Goal: Task Accomplishment & Management: Manage account settings

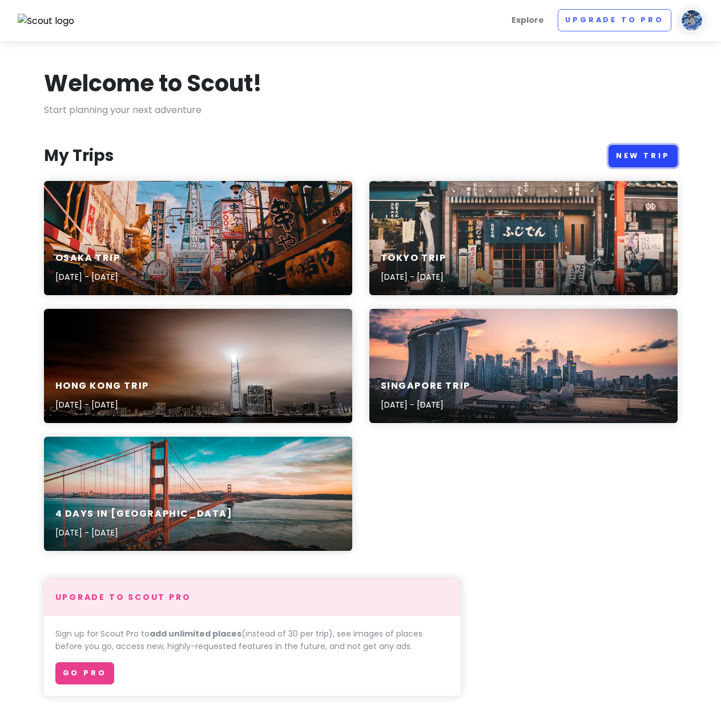
click at [629, 154] on link "New Trip" at bounding box center [643, 156] width 69 height 22
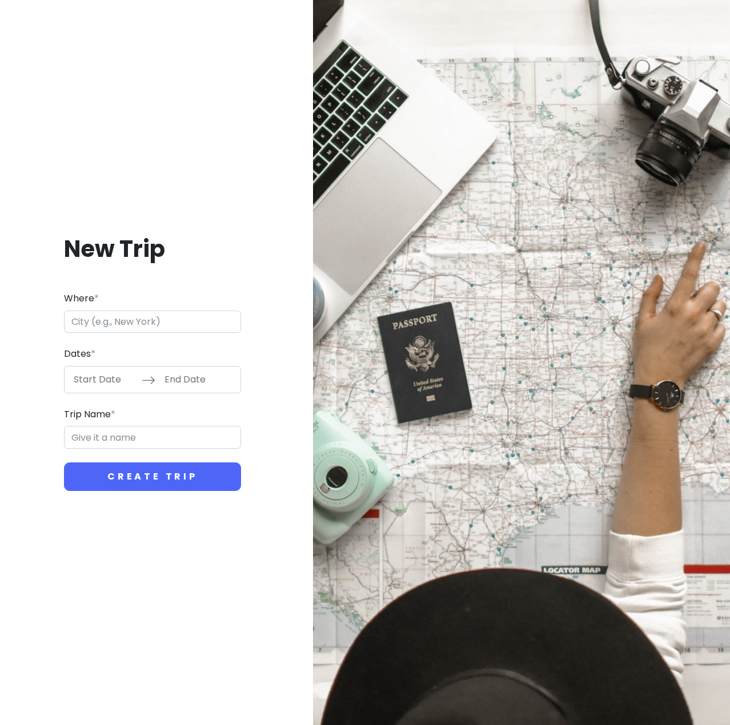
click at [163, 320] on input "Where *" at bounding box center [152, 322] width 177 height 23
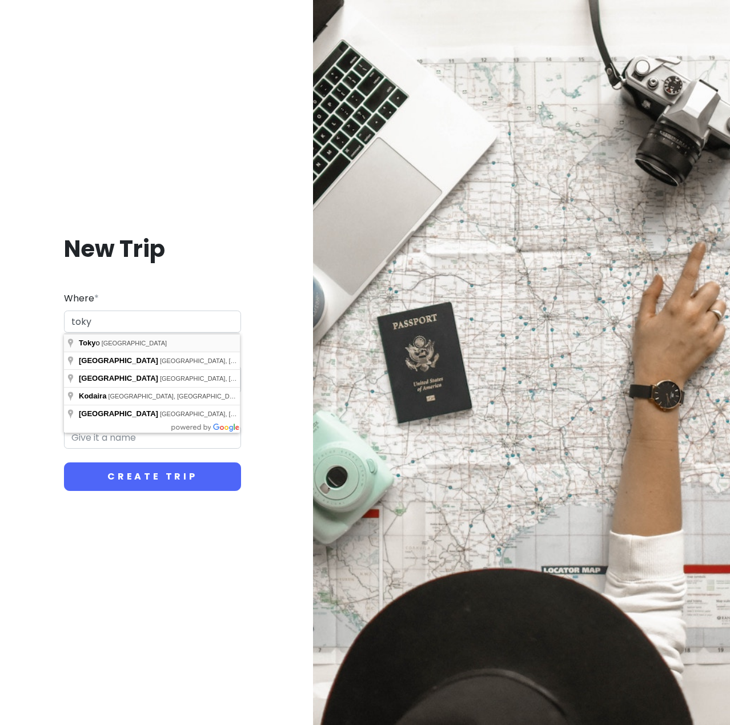
type input "[GEOGRAPHIC_DATA], [GEOGRAPHIC_DATA]"
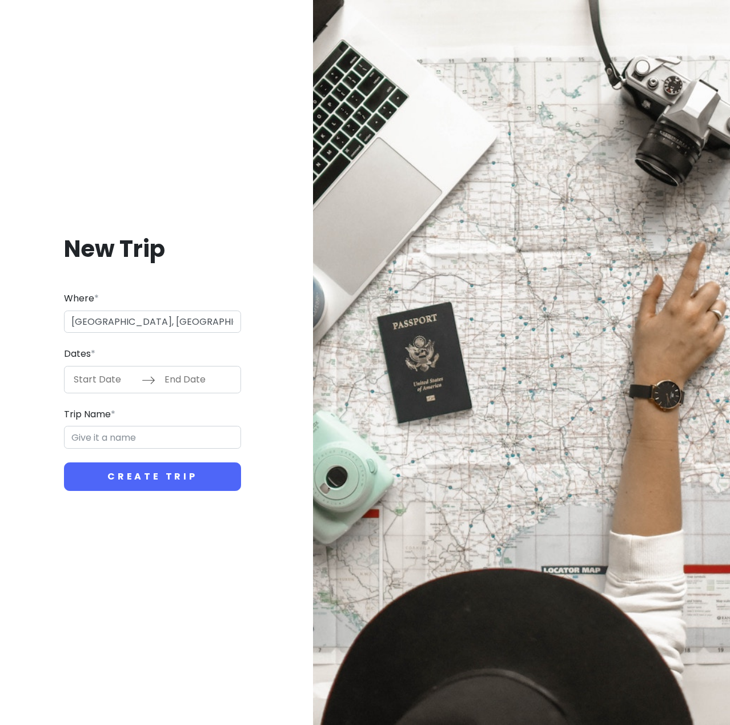
type input "Tokyo Trip"
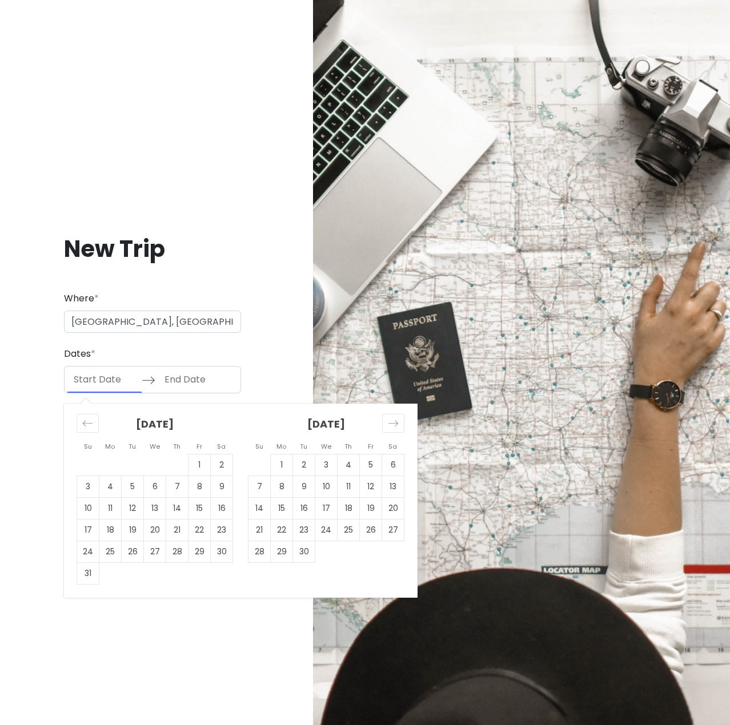
click at [110, 382] on input "Start Date" at bounding box center [104, 380] width 74 height 26
click at [334, 530] on td "24" at bounding box center [326, 530] width 22 height 22
type input "[DATE]"
click at [384, 532] on td "27" at bounding box center [393, 530] width 22 height 22
type input "[DATE]"
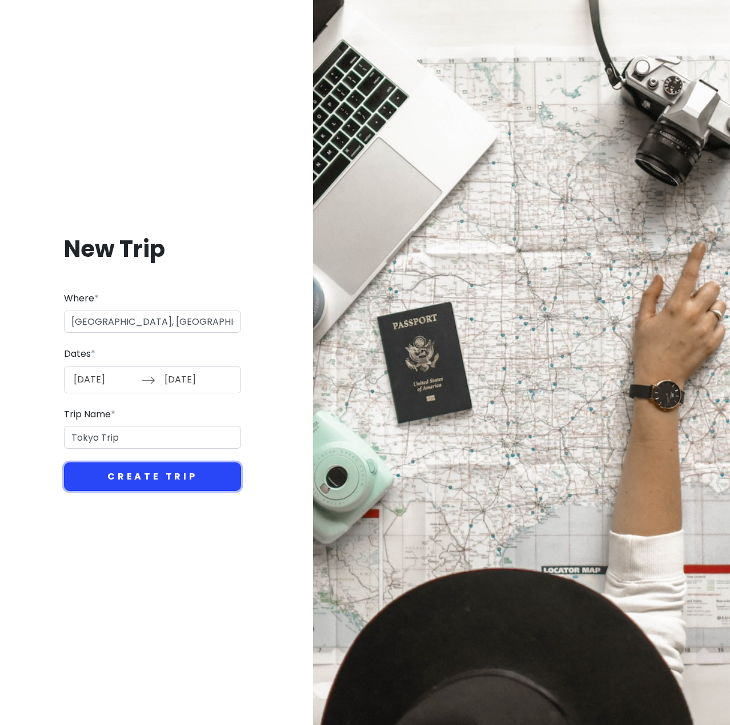
click at [141, 481] on button "Create Trip" at bounding box center [152, 477] width 177 height 29
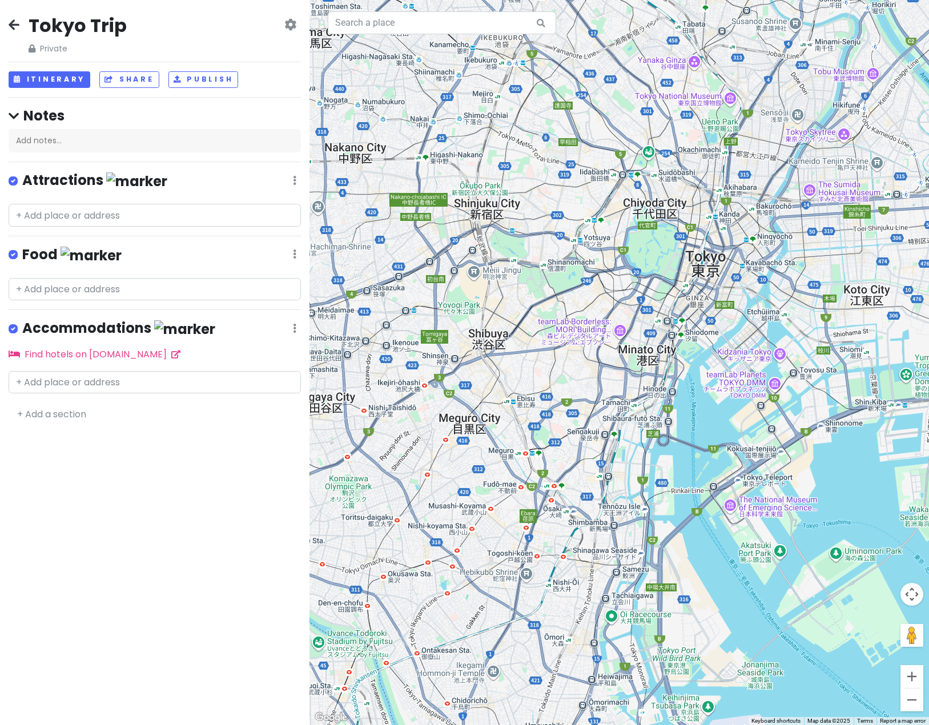
drag, startPoint x: 824, startPoint y: 497, endPoint x: 720, endPoint y: 331, distance: 195.3
click at [632, 244] on div at bounding box center [620, 362] width 620 height 725
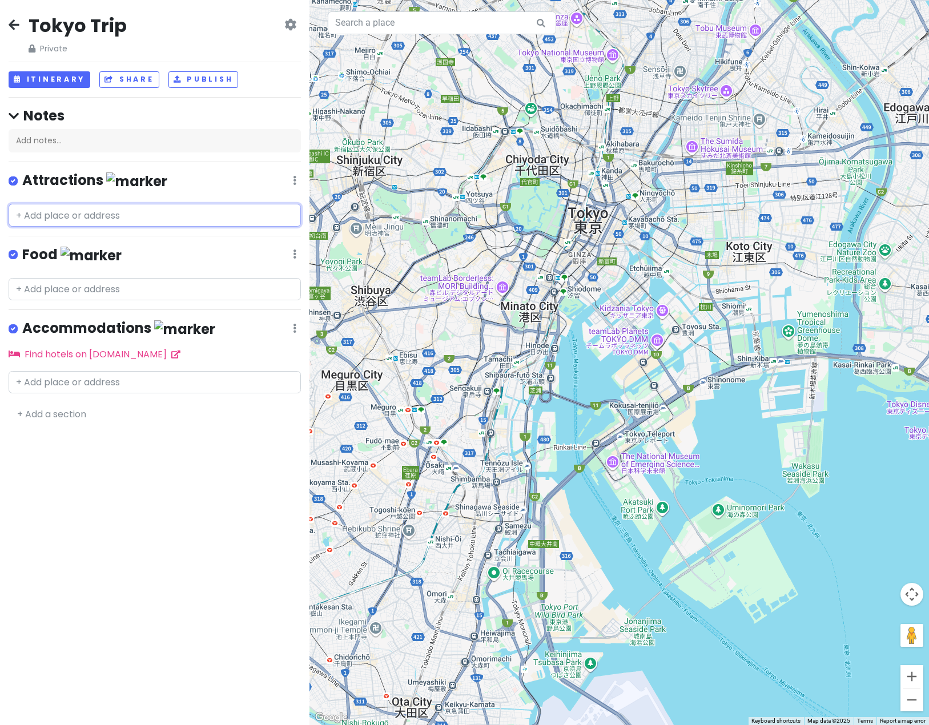
click at [99, 212] on input "text" at bounding box center [155, 215] width 292 height 23
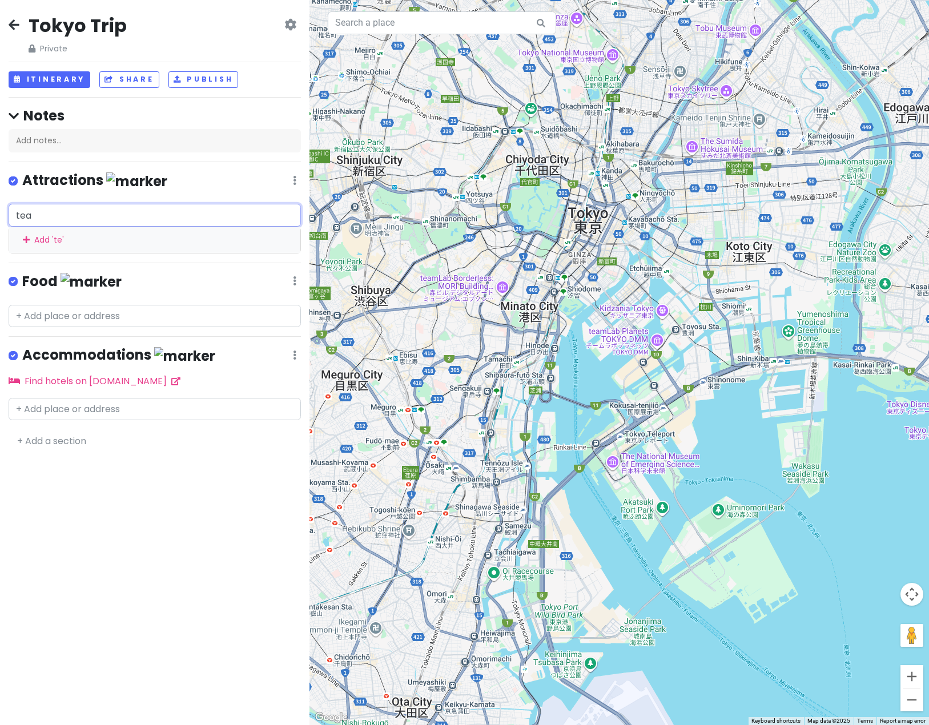
type input "team"
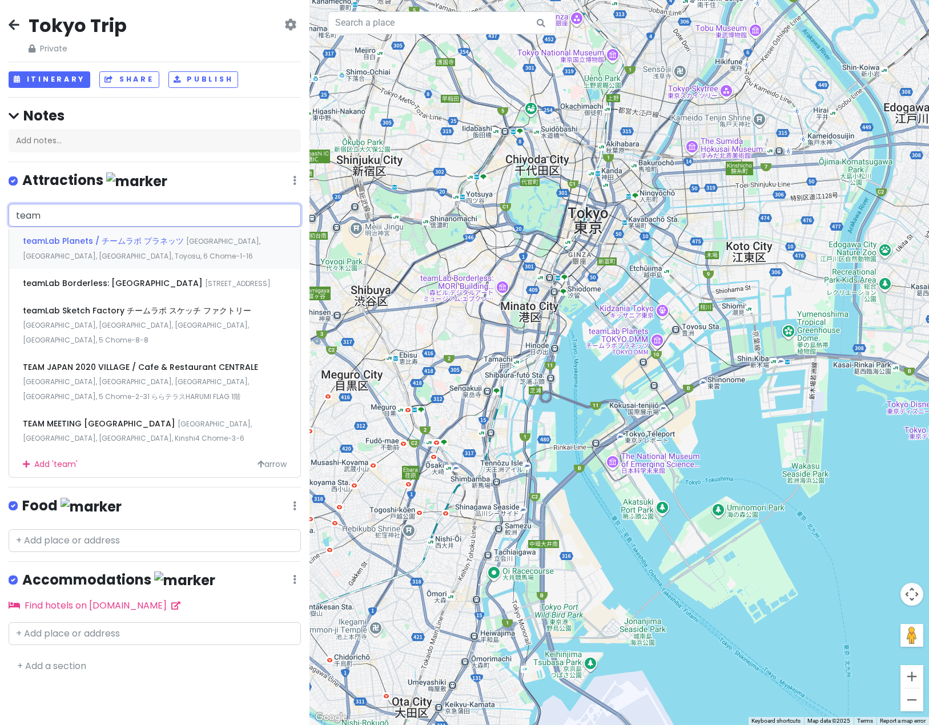
click at [151, 249] on div "teamLab Planets / チームラボ プラネッツ [GEOGRAPHIC_DATA], [GEOGRAPHIC_DATA], [GEOGRAPHIC…" at bounding box center [154, 248] width 291 height 42
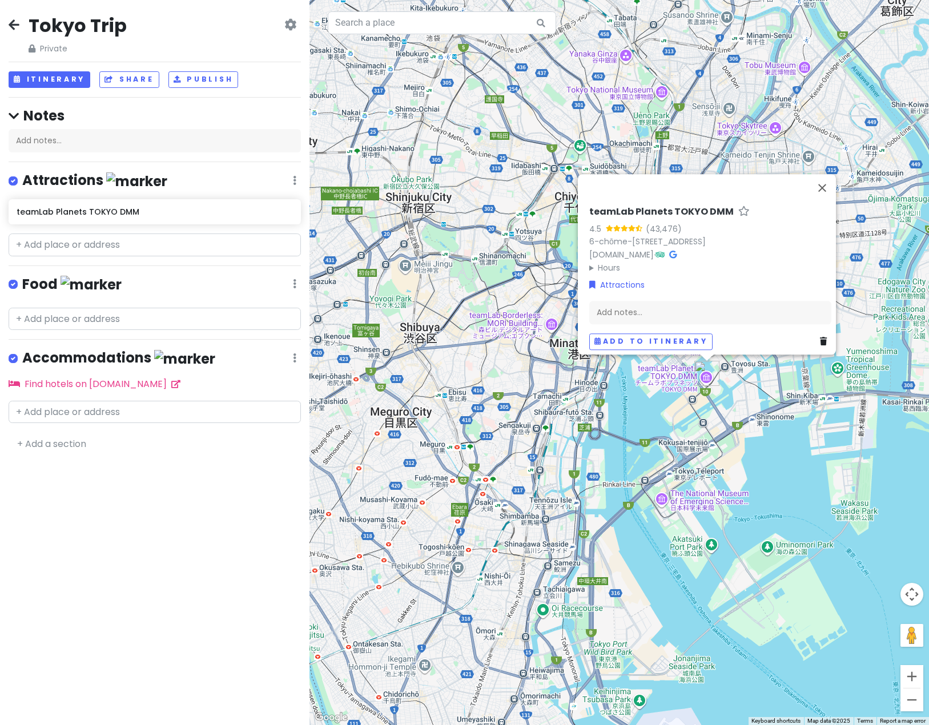
click at [721, 456] on div "teamLab Planets TOKYO DMM 4.5 (43,476) 6-chōme-1-16 Toyosu, [GEOGRAPHIC_DATA], …" at bounding box center [620, 362] width 620 height 725
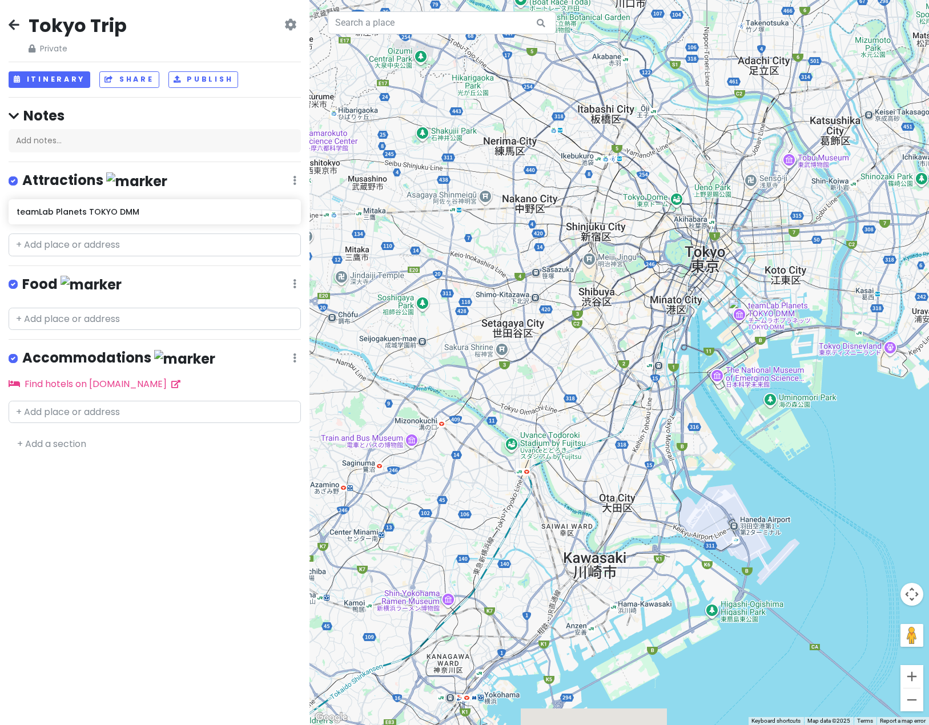
drag, startPoint x: 753, startPoint y: 494, endPoint x: 749, endPoint y: 426, distance: 68.7
click at [721, 426] on div at bounding box center [620, 362] width 620 height 725
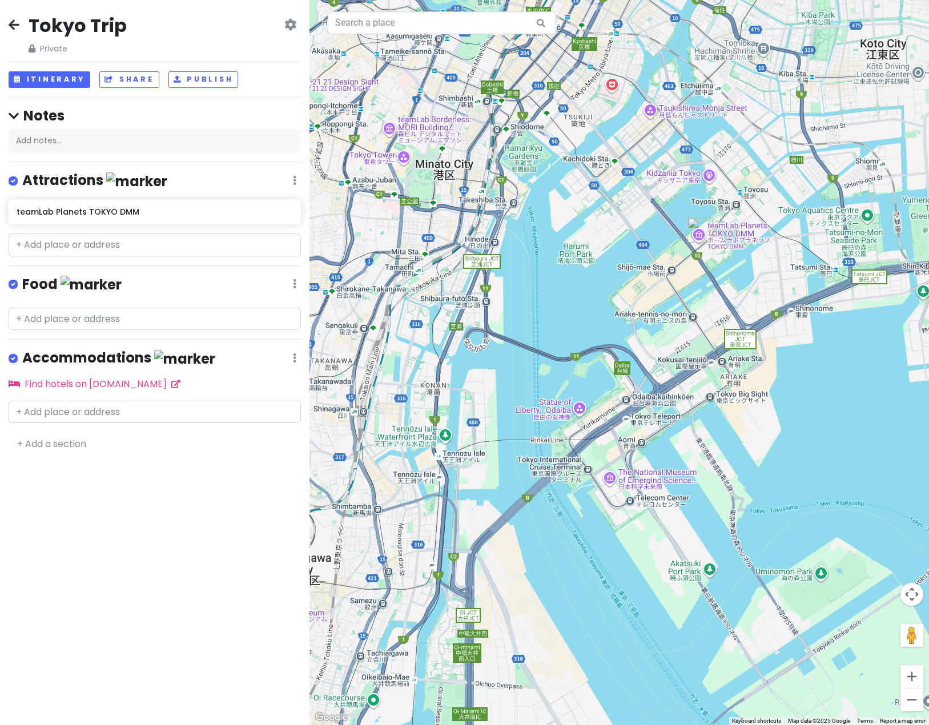
drag, startPoint x: 524, startPoint y: 447, endPoint x: 633, endPoint y: 348, distance: 147.2
click at [633, 348] on div at bounding box center [620, 362] width 620 height 725
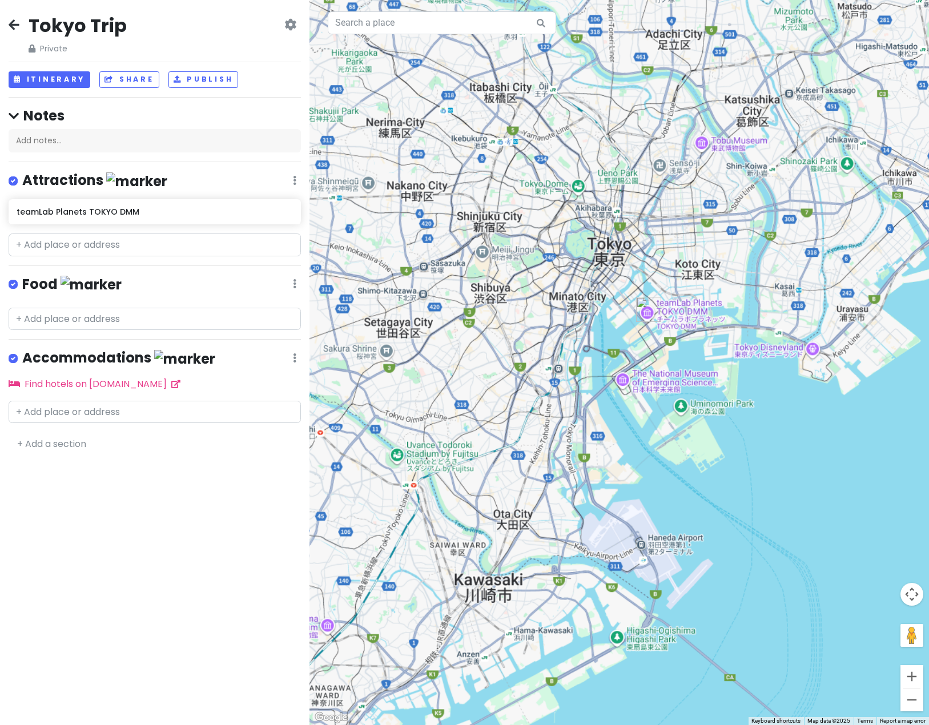
drag, startPoint x: 683, startPoint y: 450, endPoint x: 689, endPoint y: 448, distance: 6.7
click at [689, 448] on div at bounding box center [620, 362] width 620 height 725
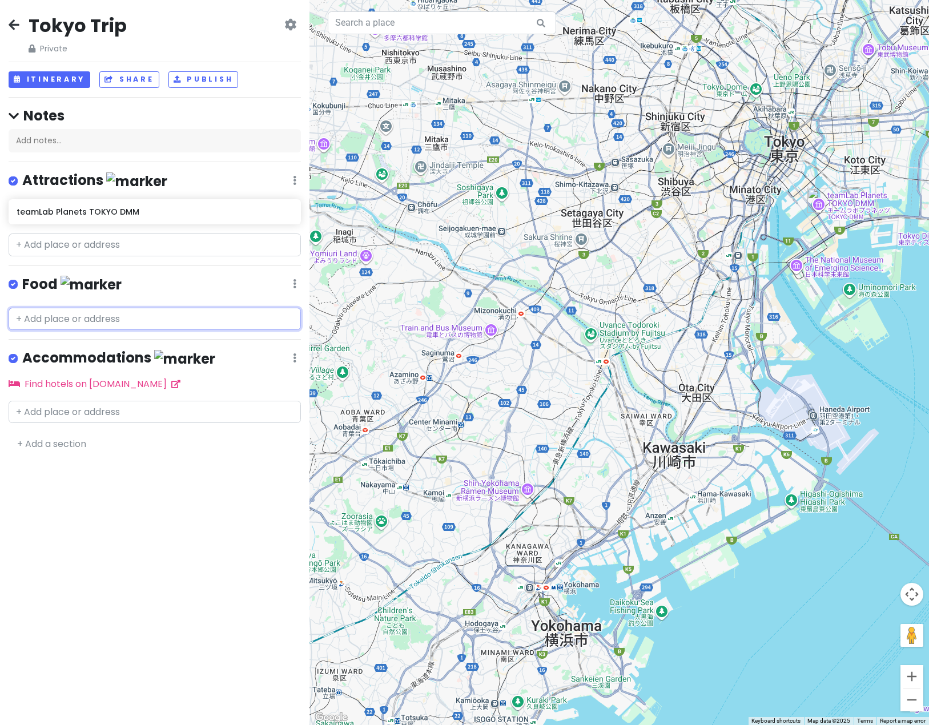
click at [97, 315] on input "text" at bounding box center [155, 319] width 292 height 23
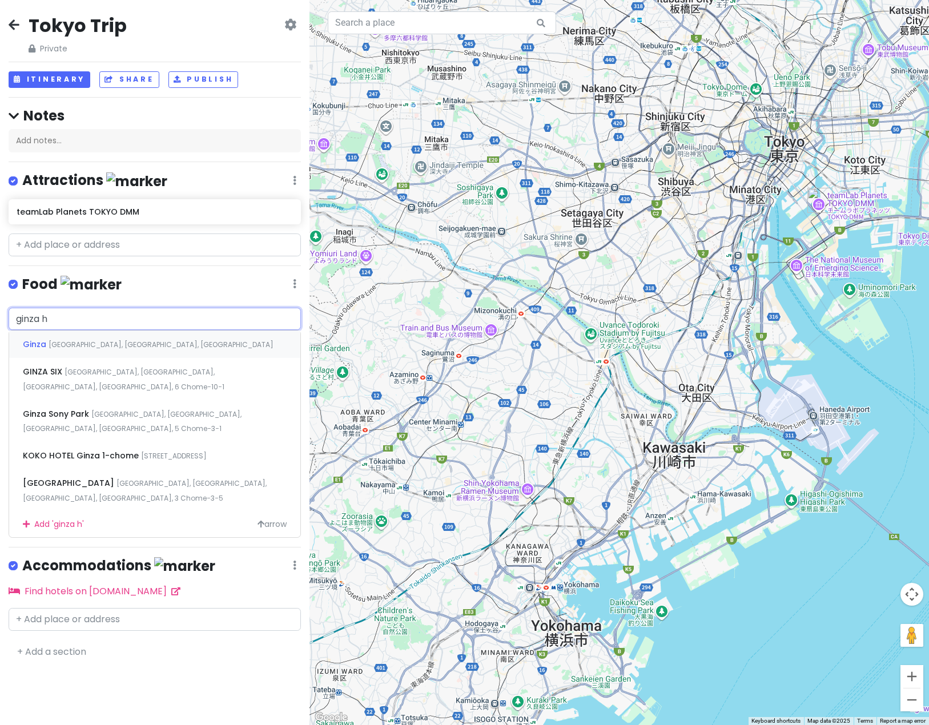
type input "ginza ha"
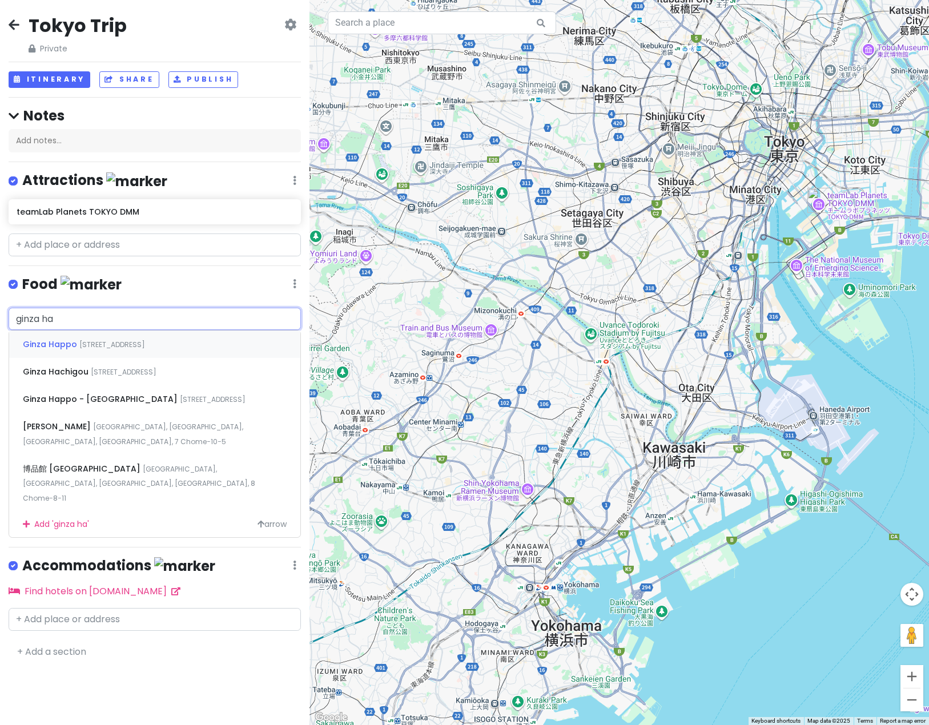
click at [141, 337] on div "Ginza Happo [STREET_ADDRESS]" at bounding box center [154, 344] width 291 height 27
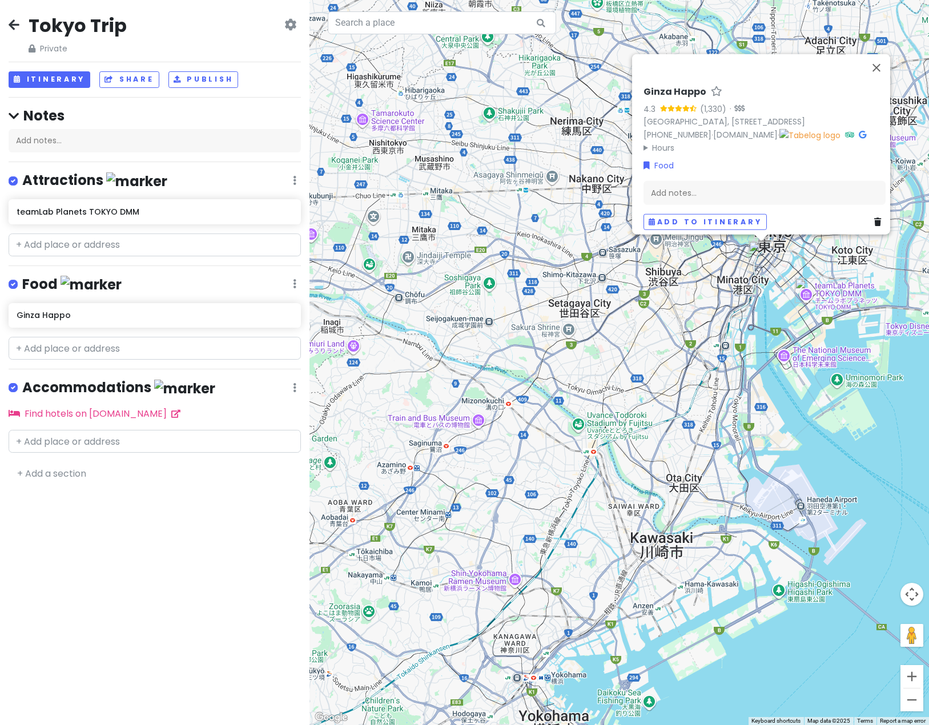
click at [721, 474] on div "Ginza Happo 4.3 (1,330) · [GEOGRAPHIC_DATA], [STREET_ADDRESS] [PHONE_NUMBER] · …" at bounding box center [620, 362] width 620 height 725
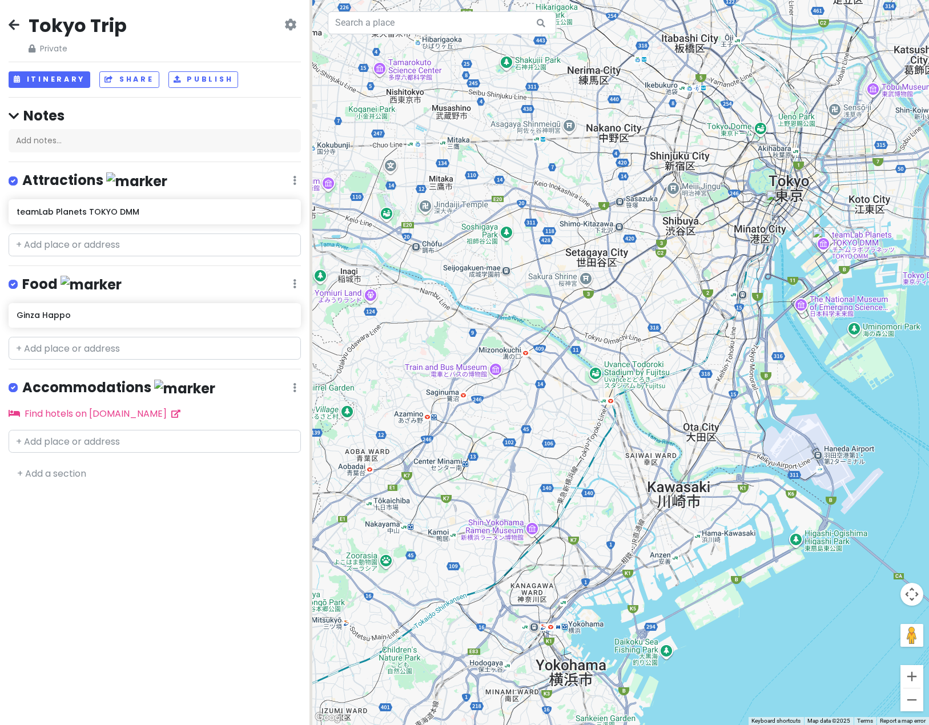
drag, startPoint x: 597, startPoint y: 578, endPoint x: 651, endPoint y: 282, distance: 300.8
click at [651, 282] on div at bounding box center [620, 362] width 620 height 725
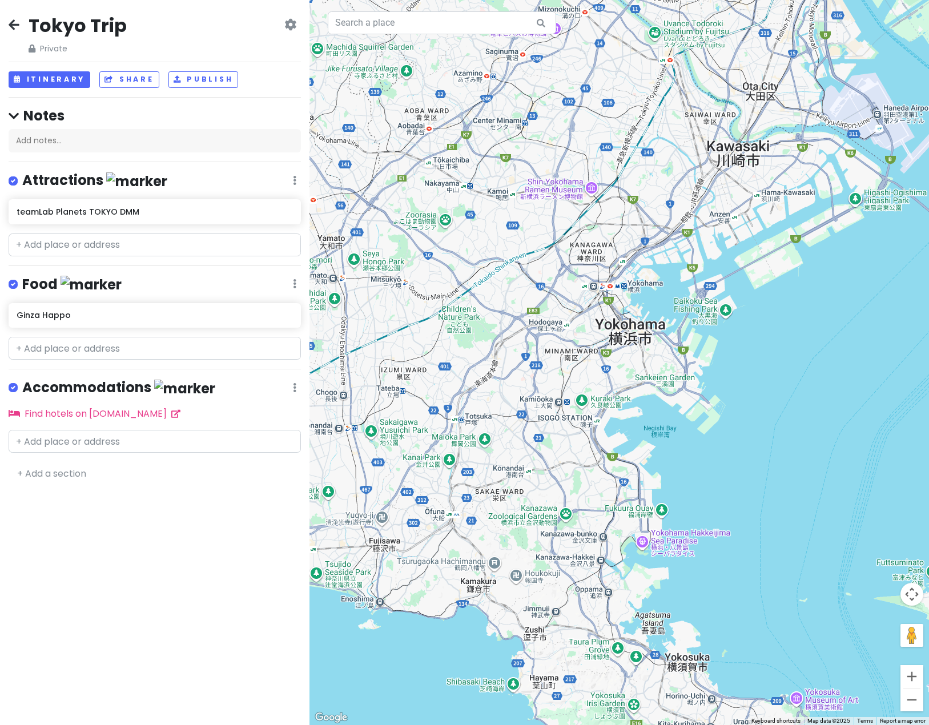
drag, startPoint x: 551, startPoint y: 490, endPoint x: 698, endPoint y: 344, distance: 206.4
click at [699, 343] on div at bounding box center [620, 362] width 620 height 725
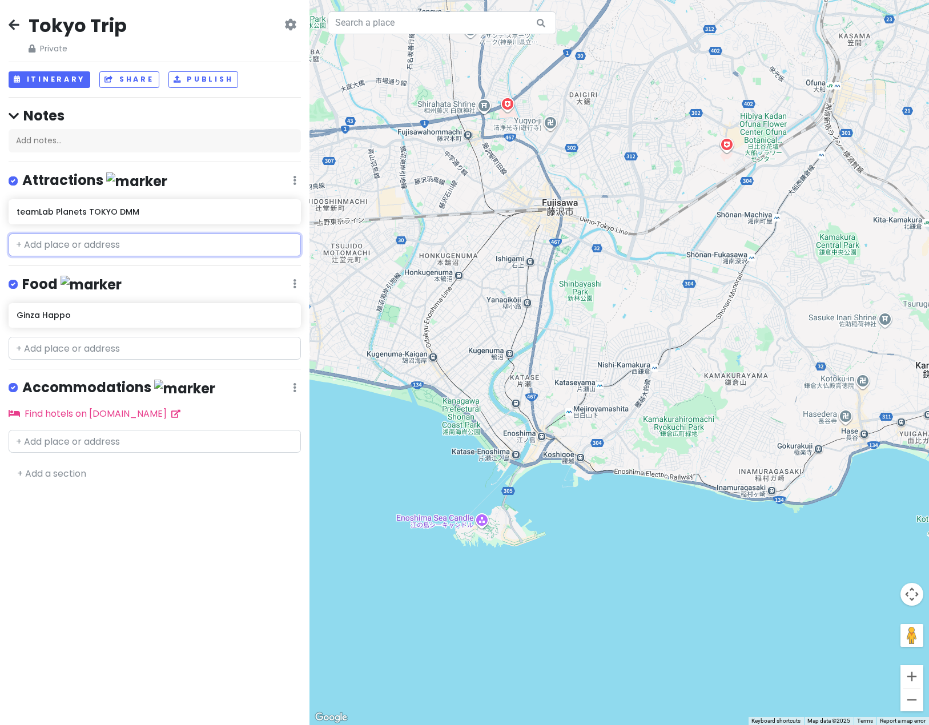
drag, startPoint x: 107, startPoint y: 248, endPoint x: 110, endPoint y: 255, distance: 7.2
click at [107, 248] on input "text" at bounding box center [155, 245] width 292 height 23
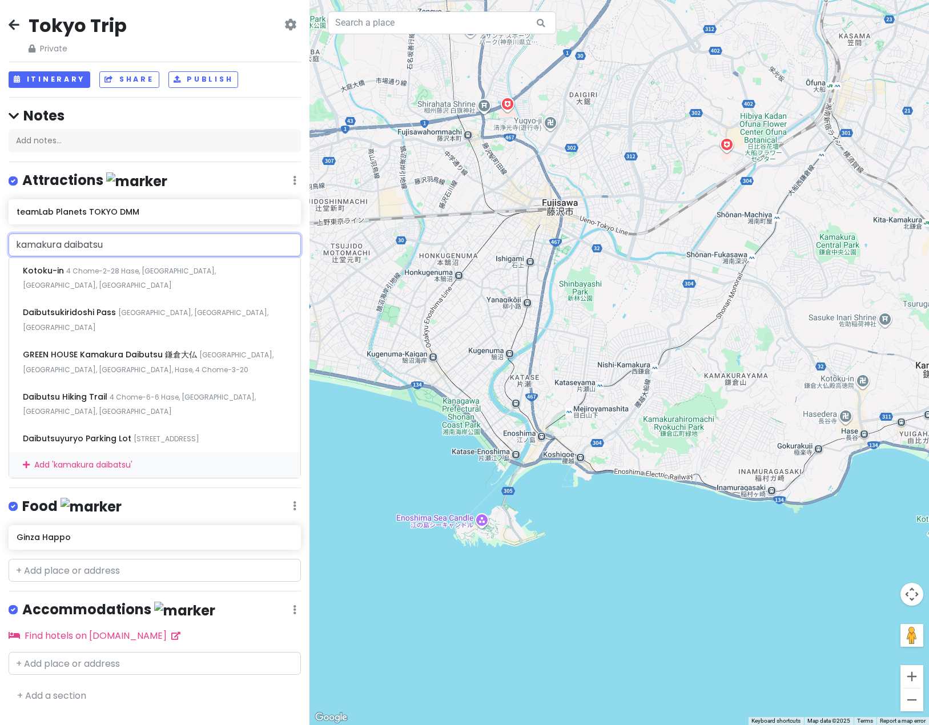
click at [89, 247] on input "kamakura daibatsu" at bounding box center [155, 245] width 292 height 23
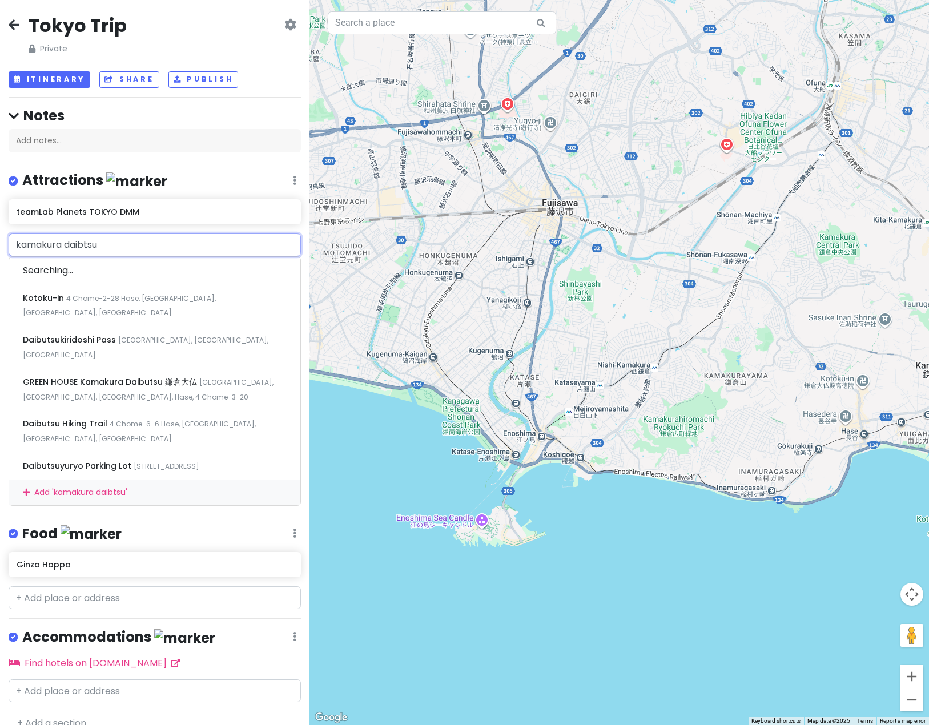
type input "kamakura daibutsu"
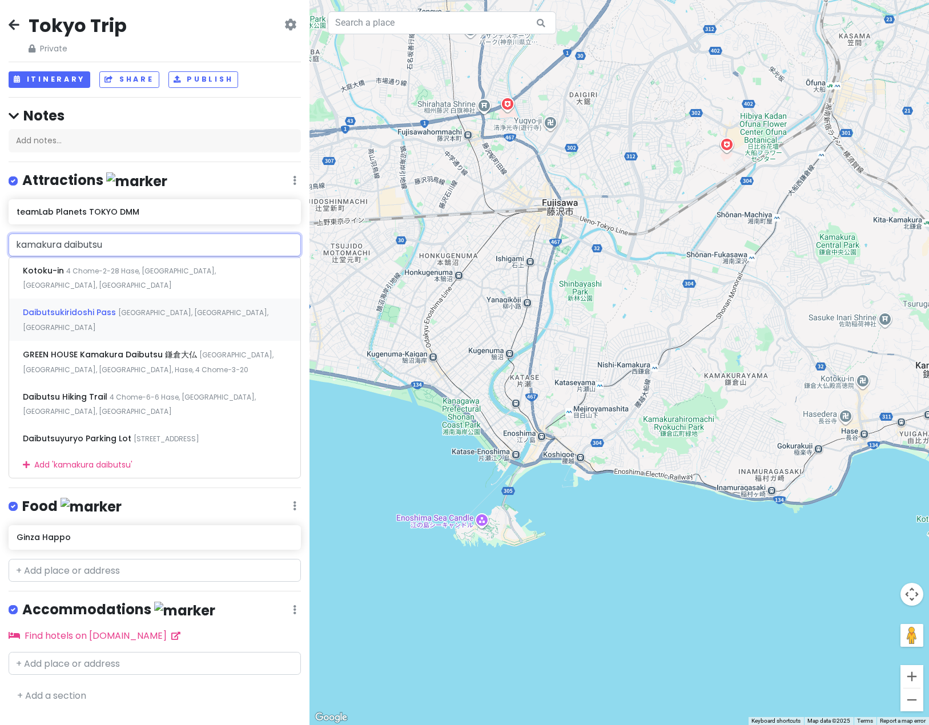
click at [121, 308] on span "[GEOGRAPHIC_DATA], [GEOGRAPHIC_DATA], [GEOGRAPHIC_DATA]" at bounding box center [146, 320] width 246 height 25
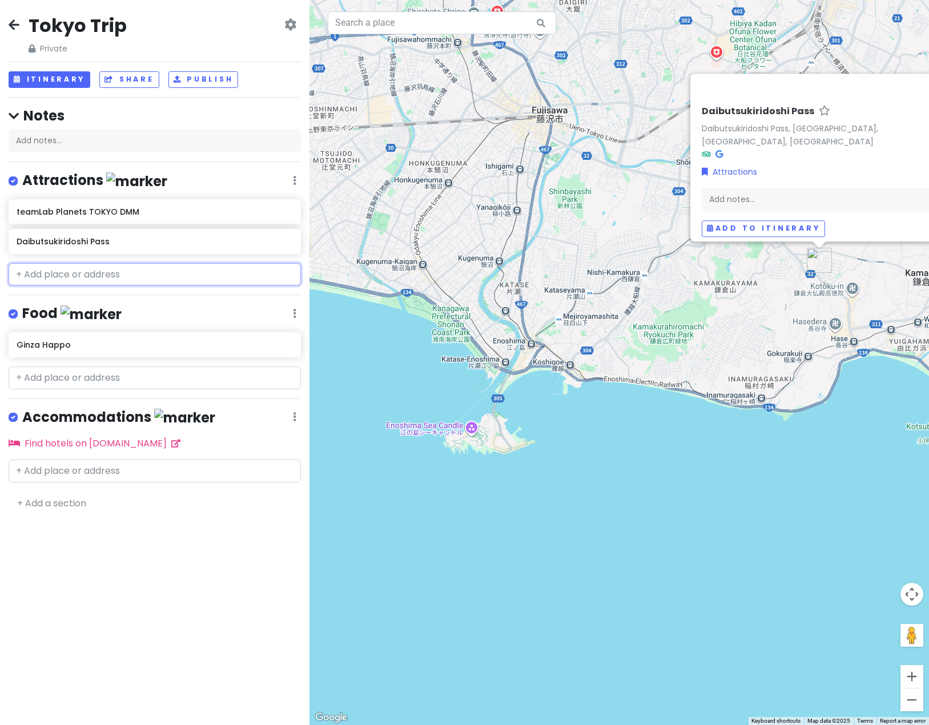
click at [109, 279] on input "text" at bounding box center [155, 274] width 292 height 23
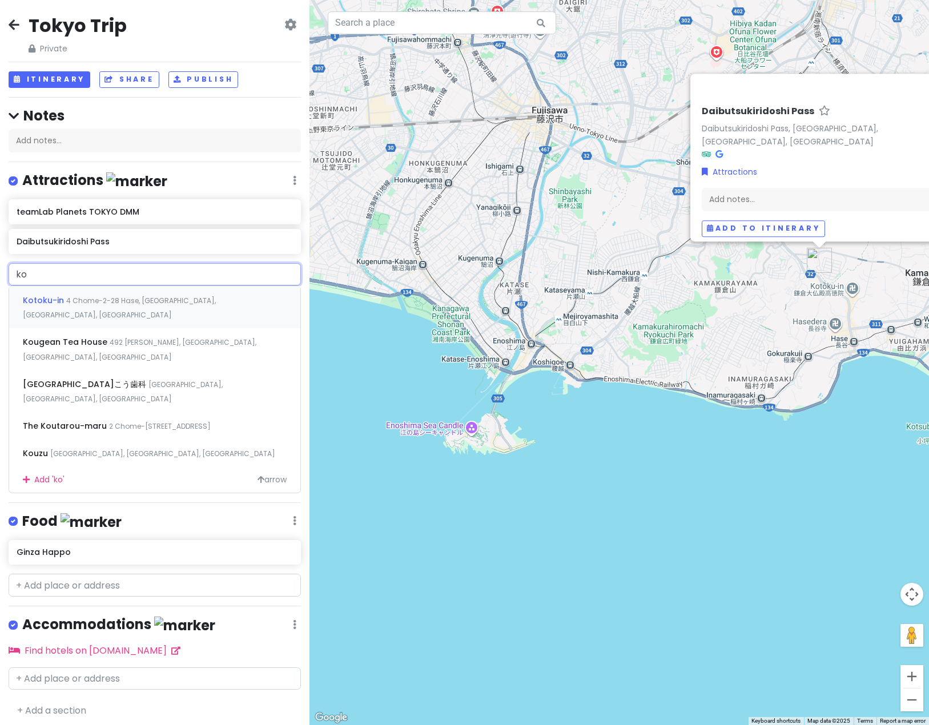
type input "k"
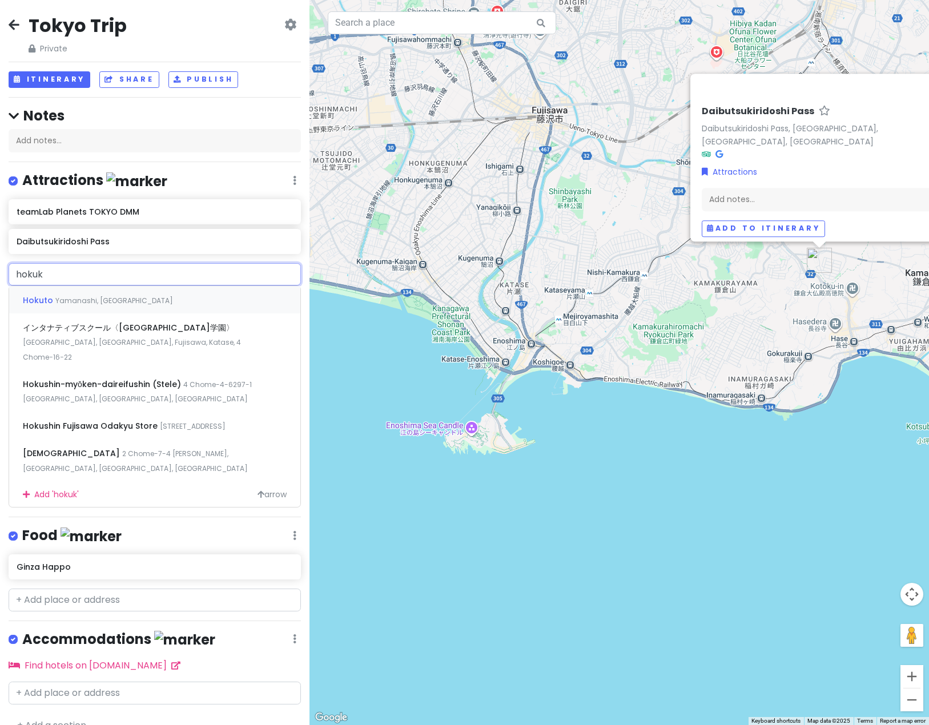
type input "hokuku"
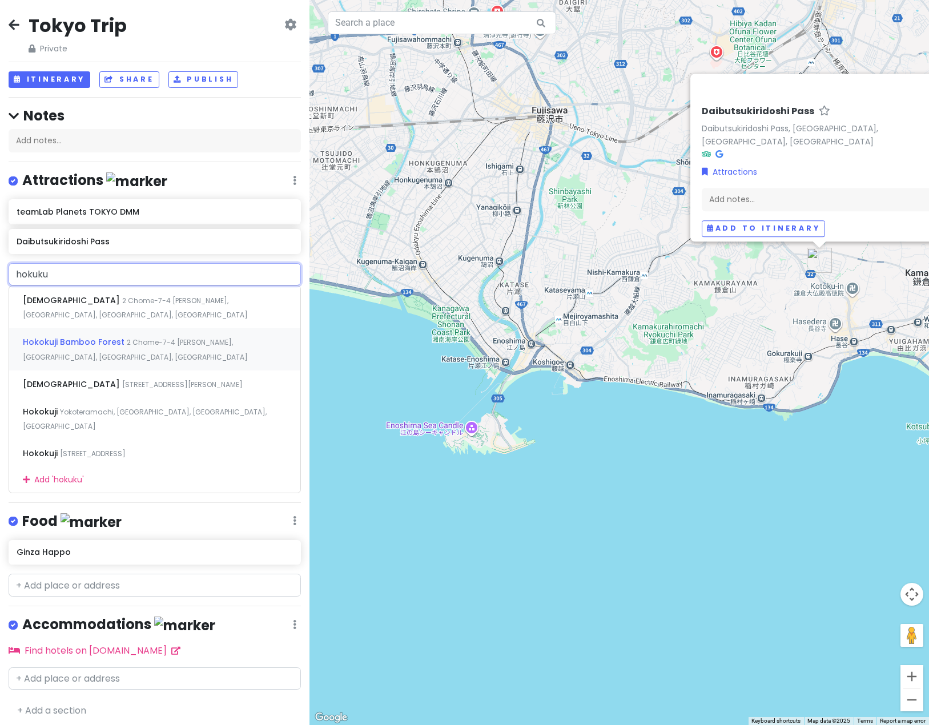
click at [170, 339] on div "Hokokuji Bamboo Forest [STREET_ADDRESS]" at bounding box center [154, 349] width 291 height 42
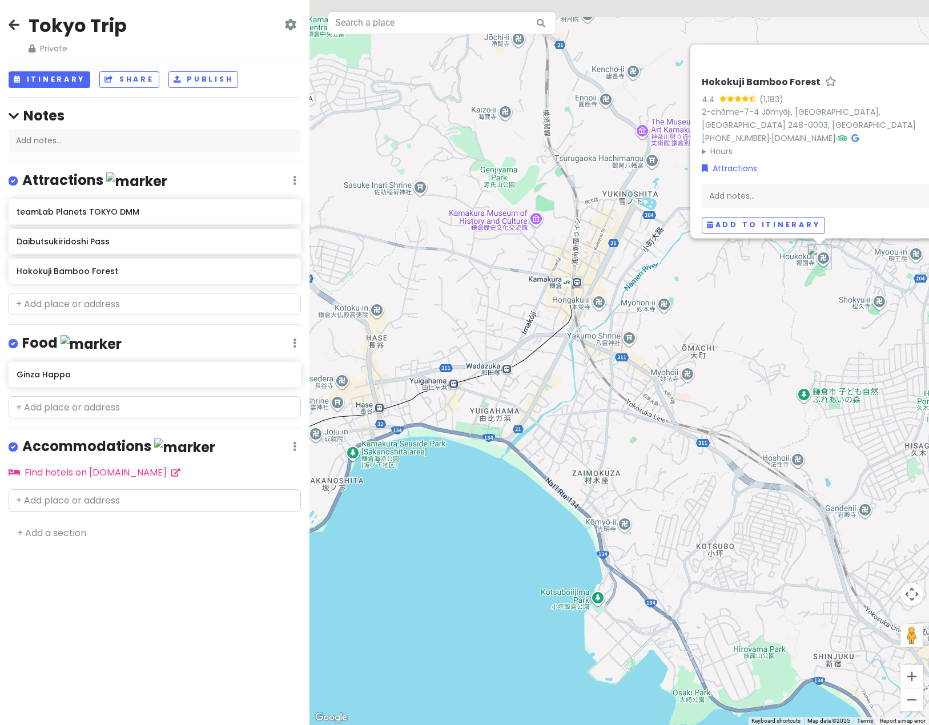
drag, startPoint x: 801, startPoint y: 264, endPoint x: 731, endPoint y: 400, distance: 153.0
click at [721, 400] on div "Hokokuji Bamboo Forest 4.4 (1,183) 2-chōme-7-4 [GEOGRAPHIC_DATA], Kamakura, [GE…" at bounding box center [620, 362] width 620 height 725
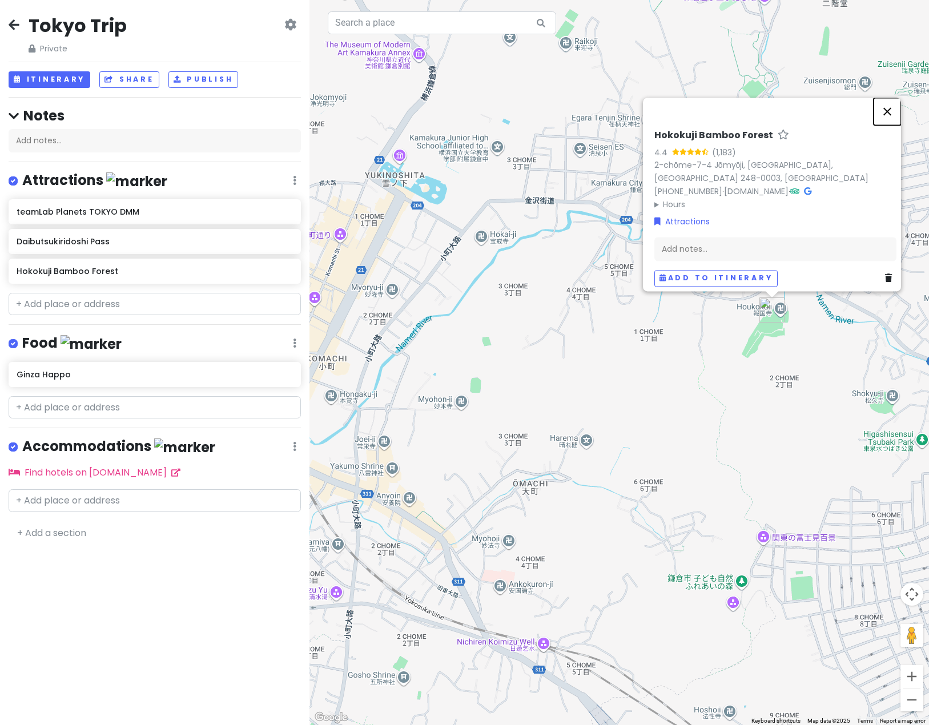
click at [721, 98] on button "Close" at bounding box center [887, 111] width 27 height 27
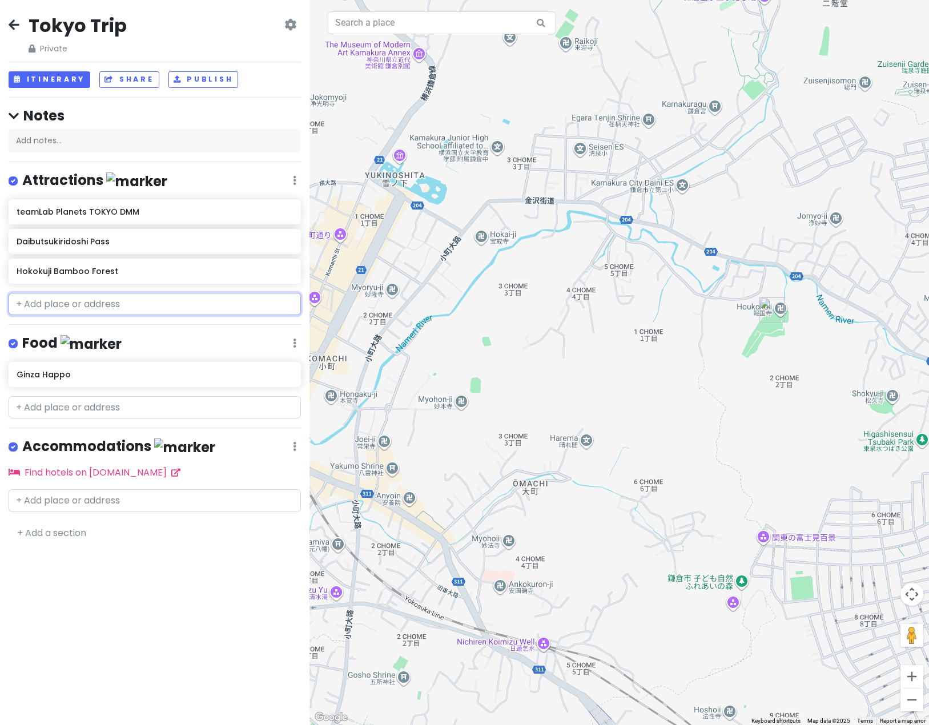
click at [93, 308] on input "text" at bounding box center [155, 304] width 292 height 23
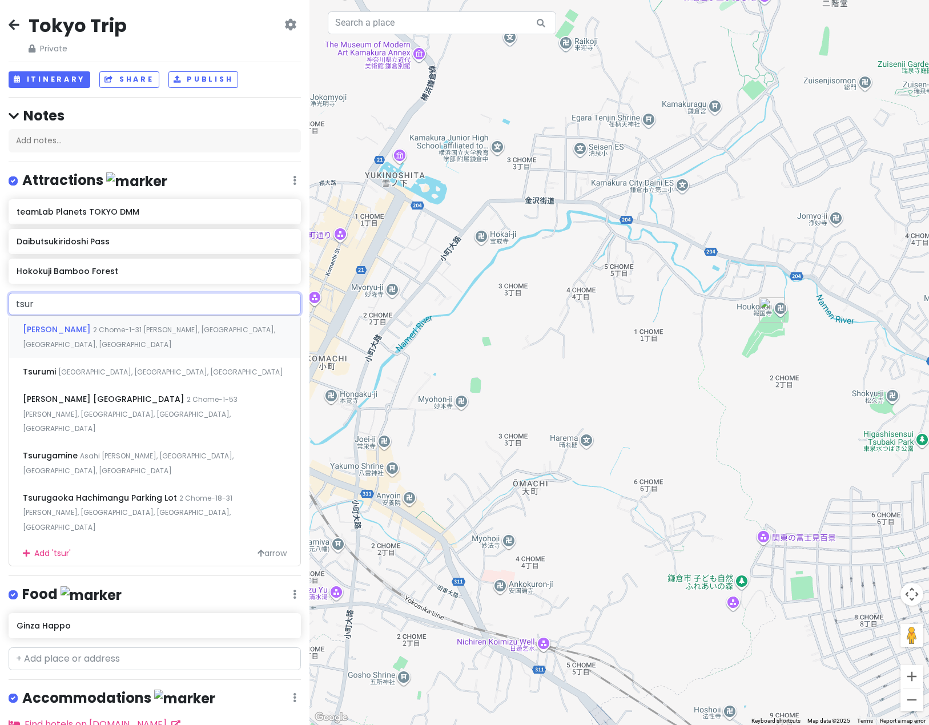
type input "tsuru"
click at [117, 342] on div "[PERSON_NAME] 2 Chome-1-31 [PERSON_NAME], [GEOGRAPHIC_DATA], [GEOGRAPHIC_DATA],…" at bounding box center [154, 337] width 291 height 42
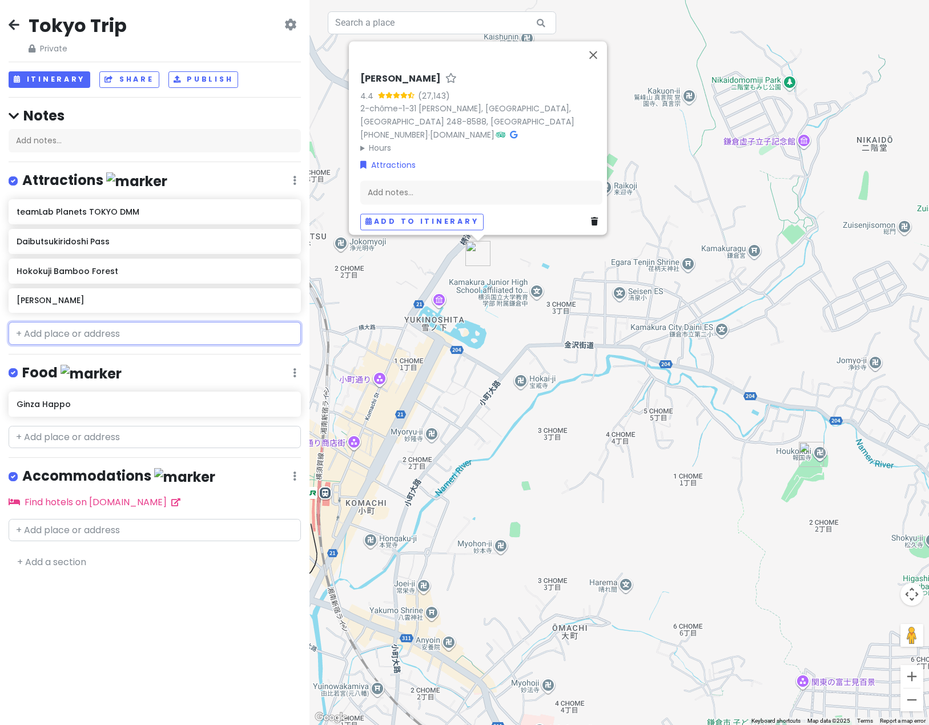
drag, startPoint x: 70, startPoint y: 326, endPoint x: 65, endPoint y: 335, distance: 10.5
click at [70, 328] on input "text" at bounding box center [155, 333] width 292 height 23
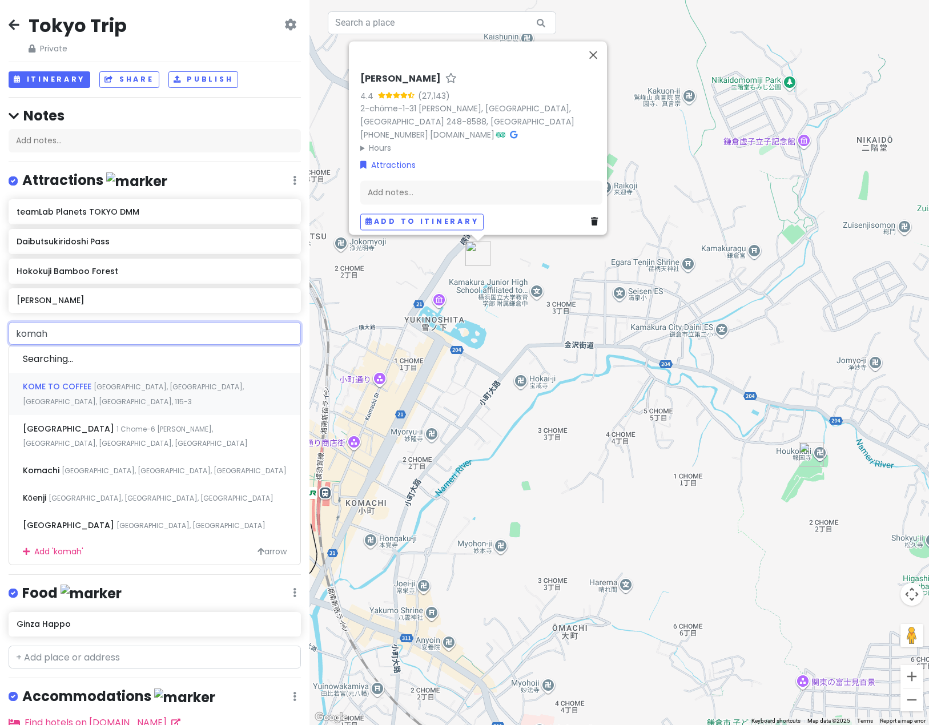
type input "komahi"
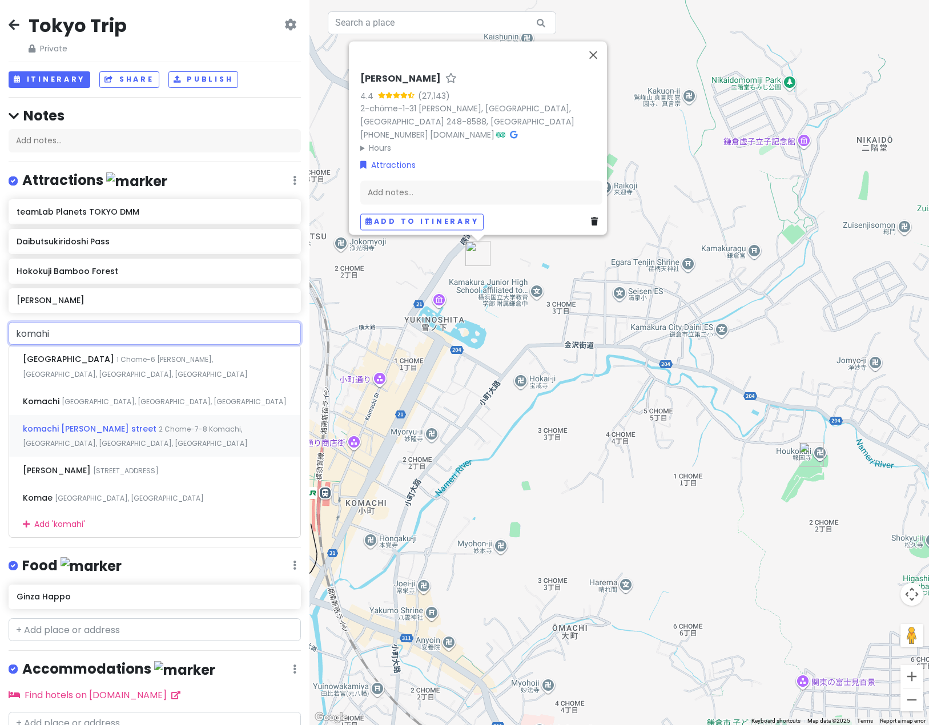
click at [85, 422] on div "[STREET_ADDRESS][PERSON_NAME]" at bounding box center [154, 436] width 291 height 42
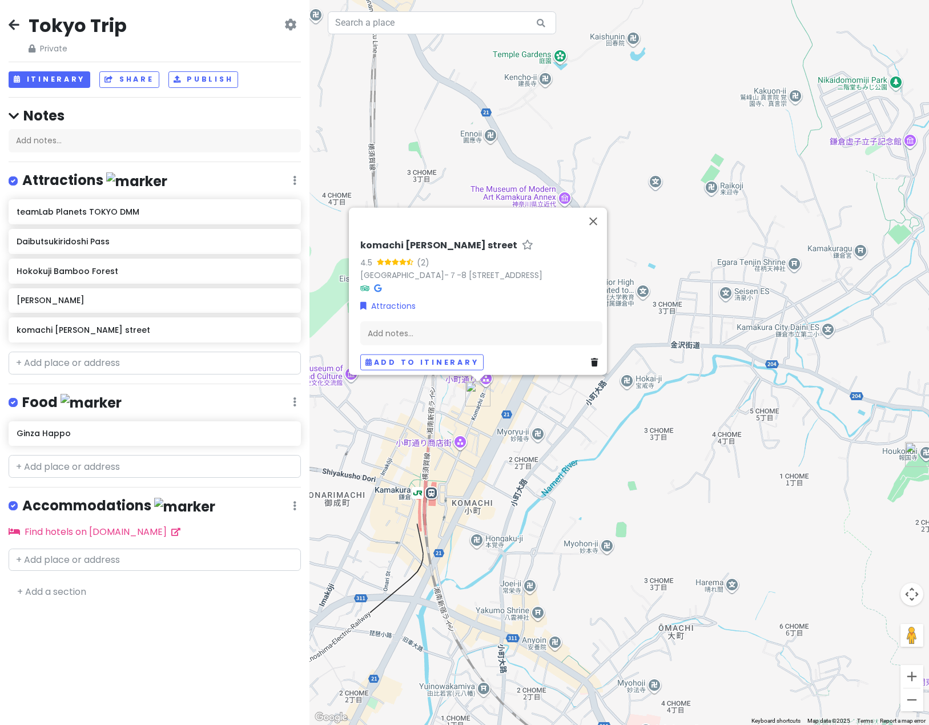
click at [667, 459] on div "[GEOGRAPHIC_DATA][PERSON_NAME] 4.5 (2) [STREET_ADDRESS] Attractions Add notes..…" at bounding box center [620, 362] width 620 height 725
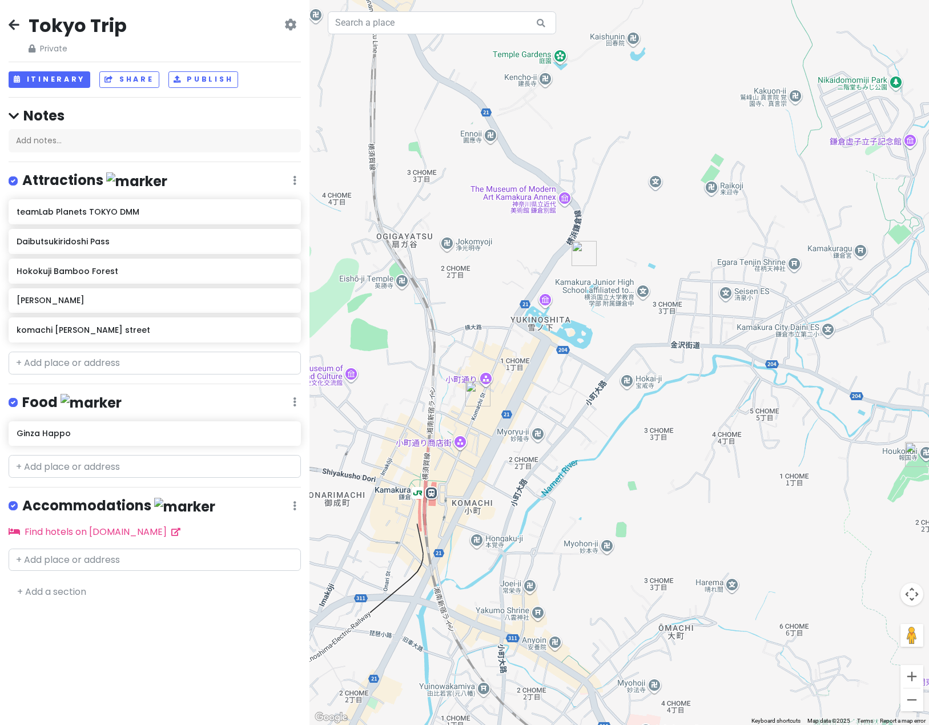
click at [634, 384] on div at bounding box center [620, 362] width 620 height 725
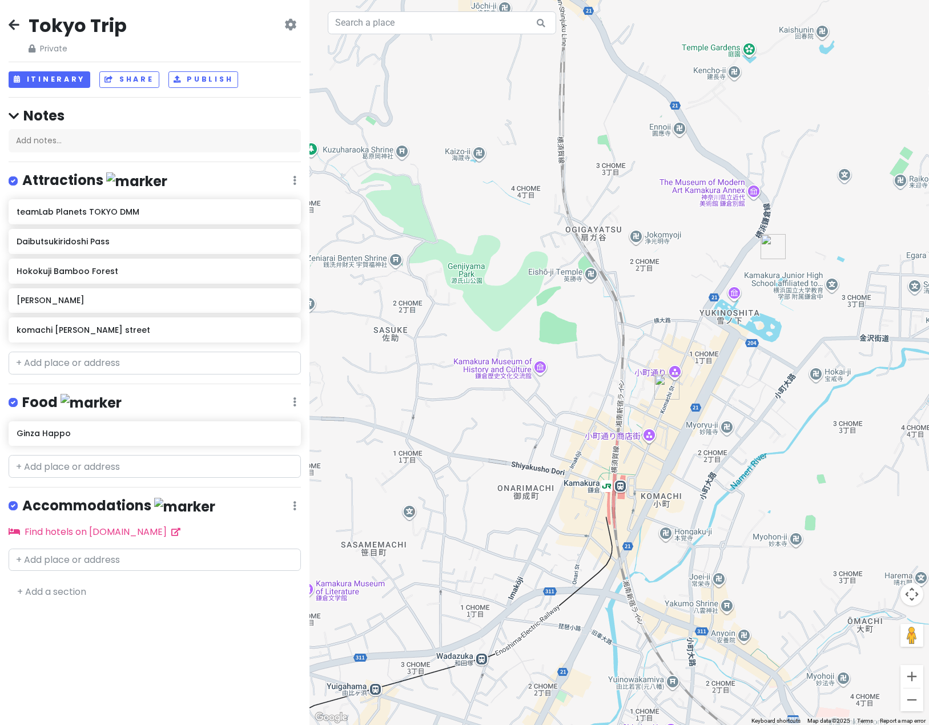
drag, startPoint x: 646, startPoint y: 443, endPoint x: 794, endPoint y: 437, distance: 148.1
click at [721, 466] on div at bounding box center [620, 362] width 620 height 725
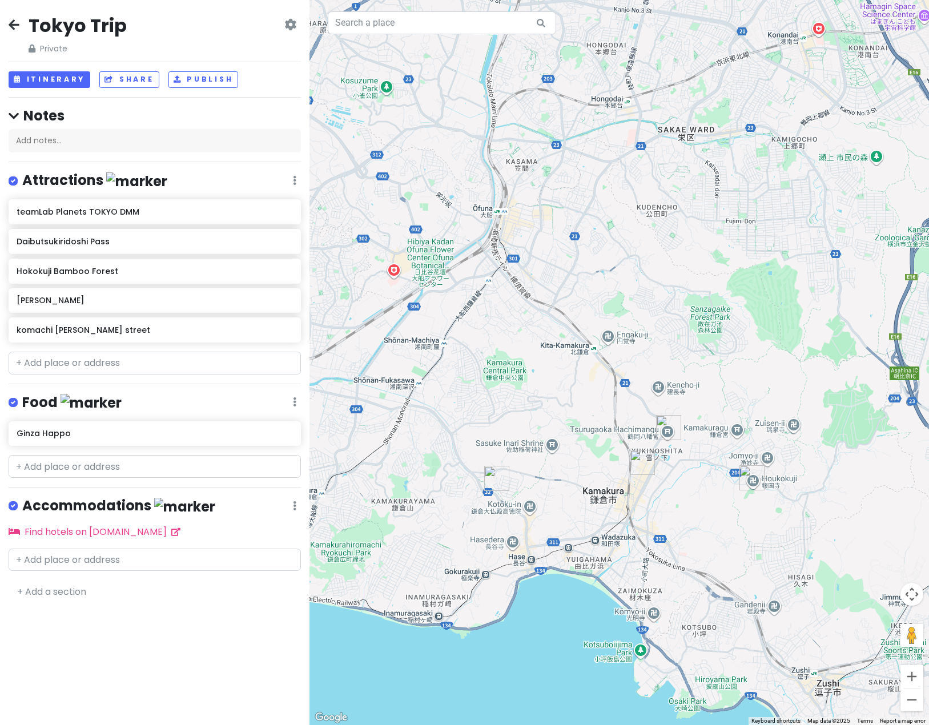
drag, startPoint x: 472, startPoint y: 621, endPoint x: 382, endPoint y: 599, distance: 93.5
click at [382, 599] on div at bounding box center [620, 362] width 620 height 725
click at [101, 367] on input "text" at bounding box center [155, 363] width 292 height 23
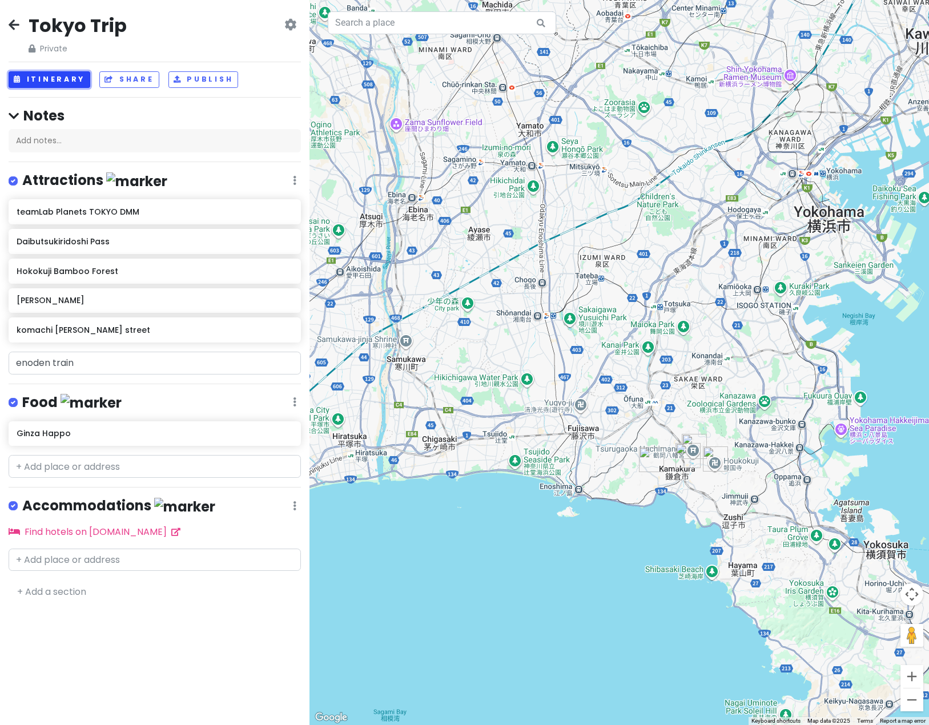
click at [21, 76] on icon at bounding box center [18, 79] width 9 height 7
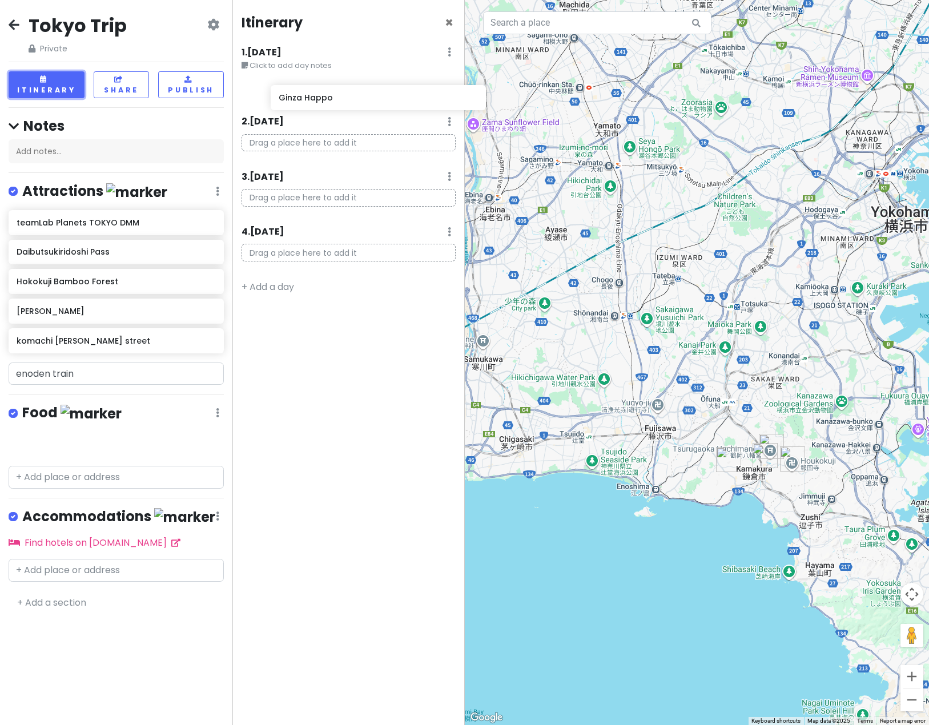
drag, startPoint x: 49, startPoint y: 451, endPoint x: 312, endPoint y: 103, distance: 436.0
click at [312, 103] on div "Tokyo Trip Private Change Dates Make a Copy Delete Trip Go Pro ⚡️ Give Feedback…" at bounding box center [464, 362] width 929 height 725
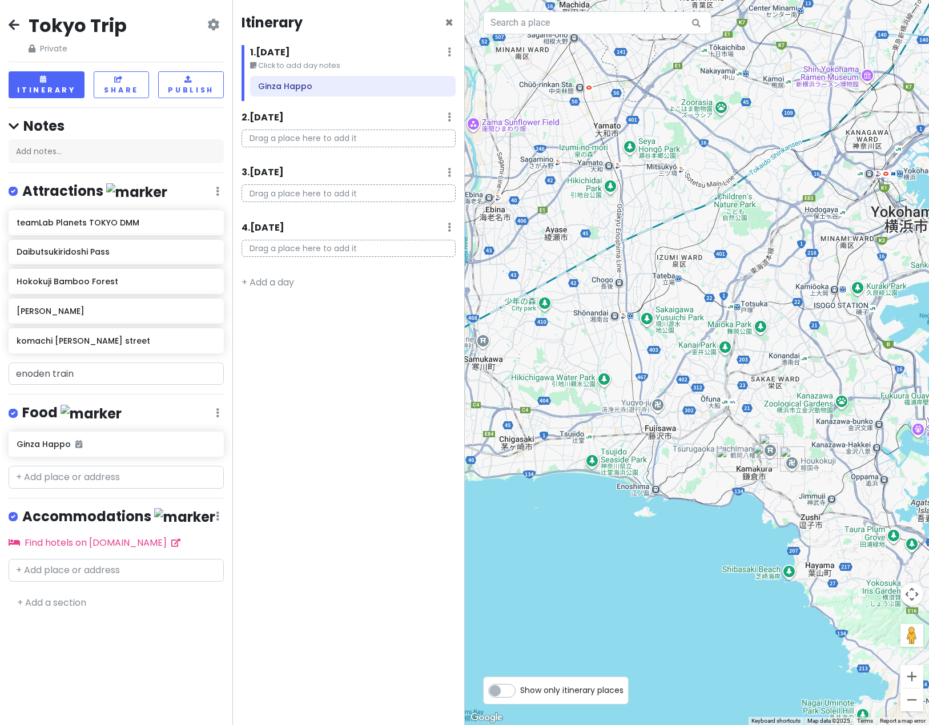
click at [336, 389] on div "Itinerary × 1 . [DATE] Edit Day Notes Delete Day Click to add day notes Ginza H…" at bounding box center [348, 362] width 232 height 725
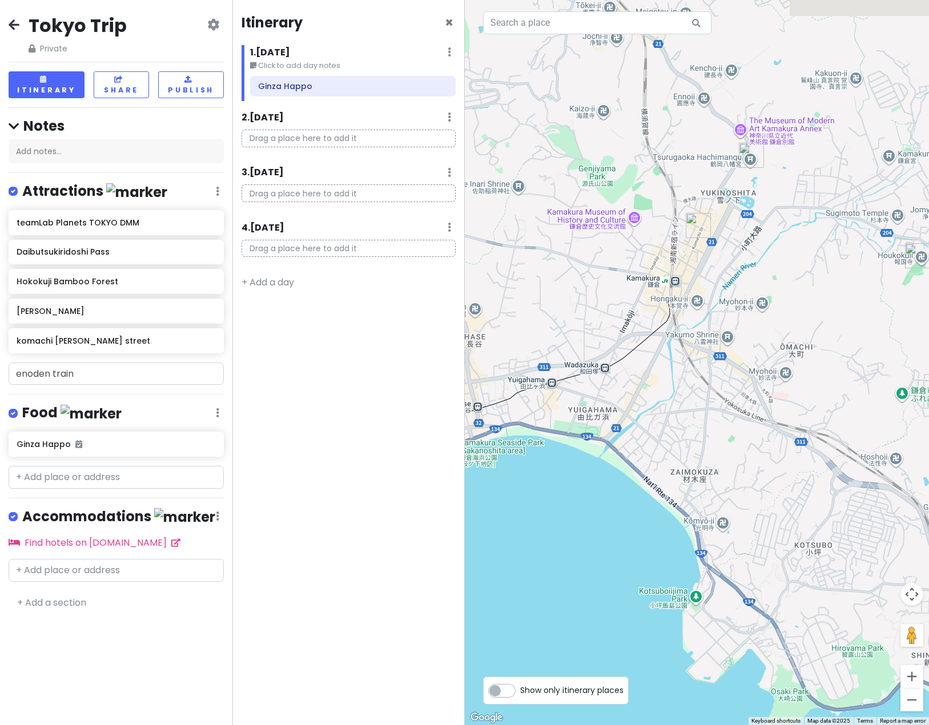
drag, startPoint x: 690, startPoint y: 244, endPoint x: 698, endPoint y: 405, distance: 161.3
click at [698, 405] on div at bounding box center [697, 362] width 465 height 725
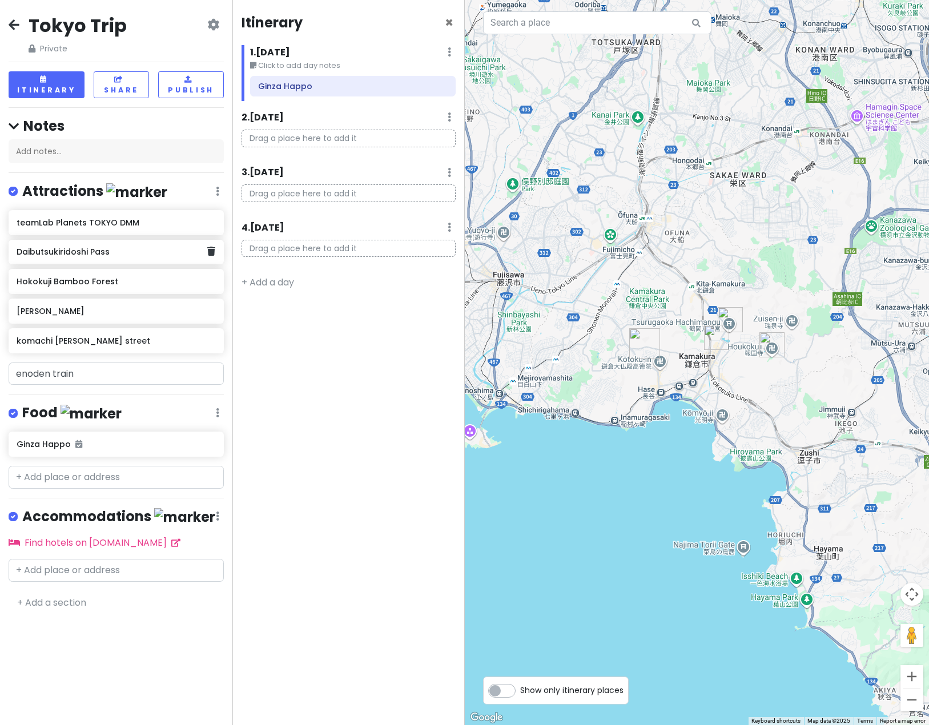
click at [94, 254] on h6 "Daibutsukiridoshi Pass" at bounding box center [112, 252] width 191 height 10
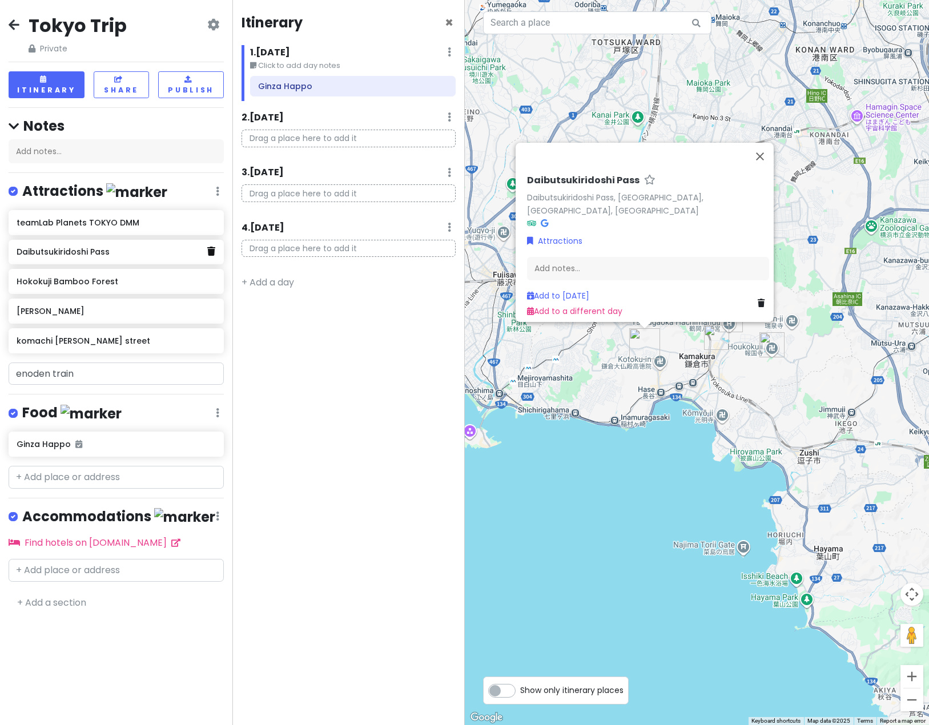
click at [212, 257] on link at bounding box center [211, 251] width 8 height 15
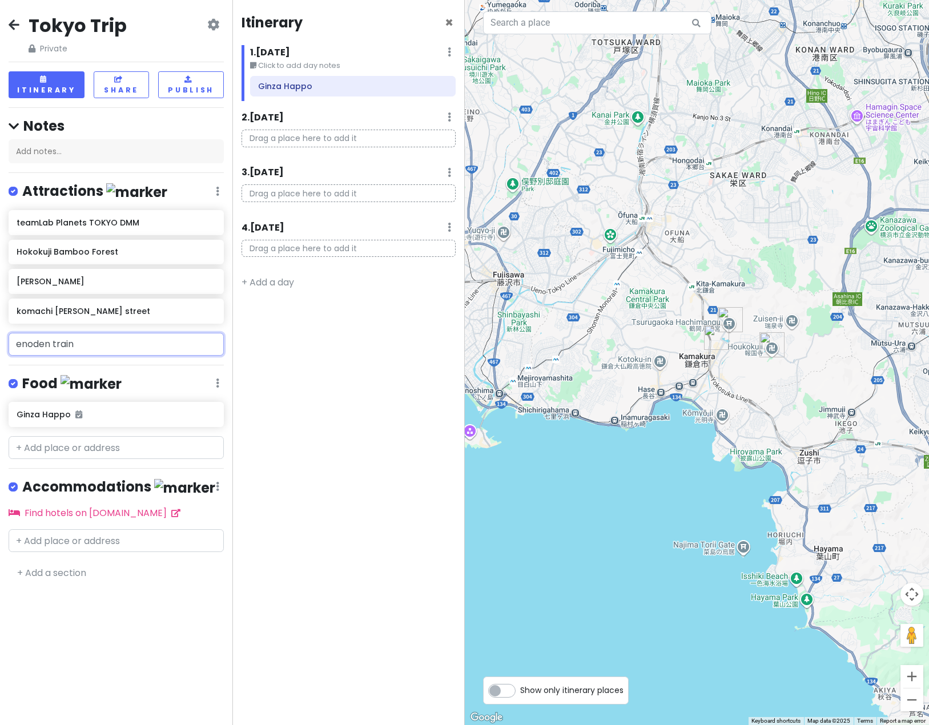
click at [107, 349] on input "enoden train" at bounding box center [116, 344] width 215 height 23
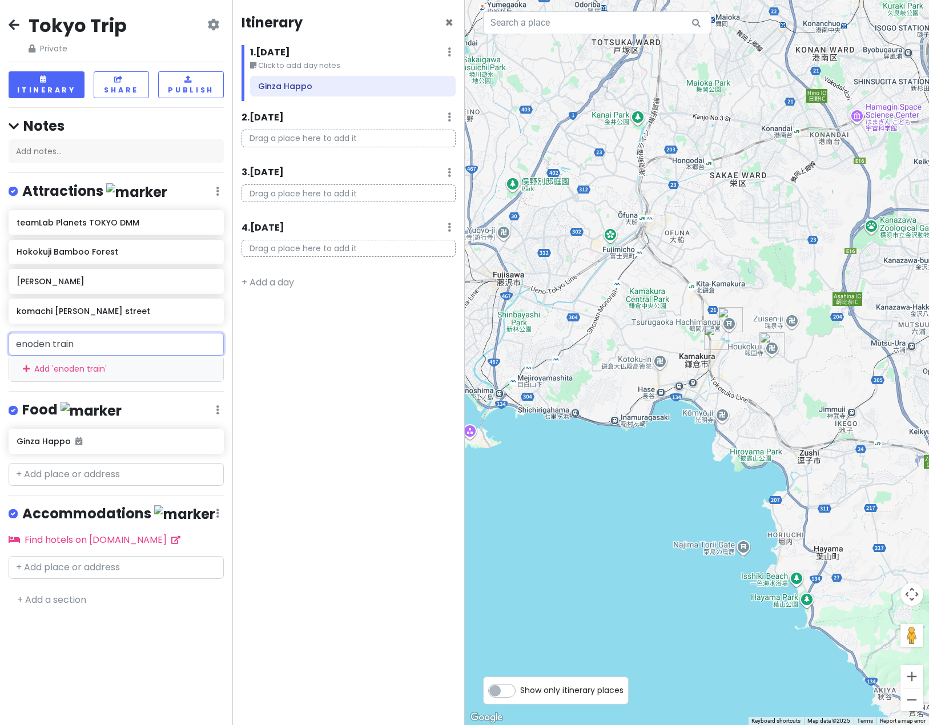
click at [0, 348] on html "Tokyo Trip Private Change Dates Make a Copy Delete Trip Go Pro ⚡️ Give Feedback…" at bounding box center [464, 362] width 929 height 725
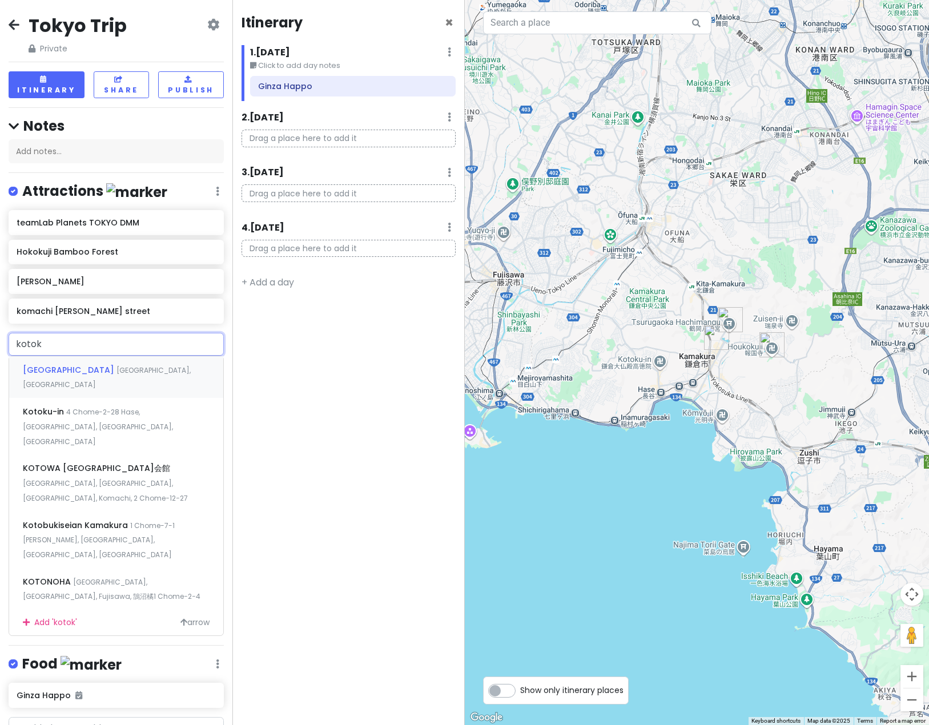
type input "kotoku"
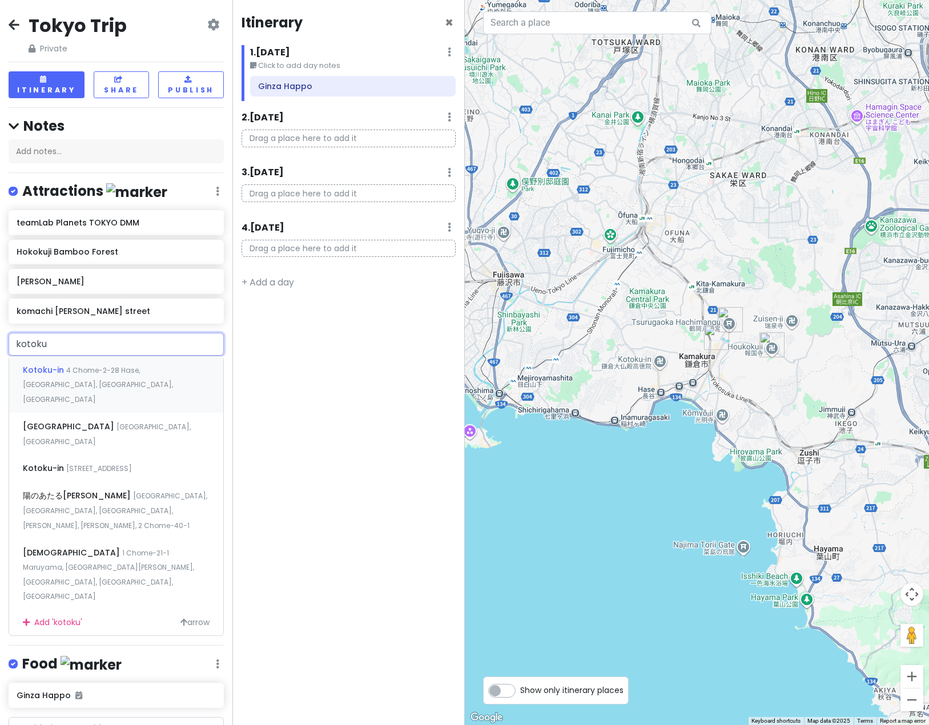
click at [49, 373] on span "Kotoku-in" at bounding box center [44, 369] width 43 height 11
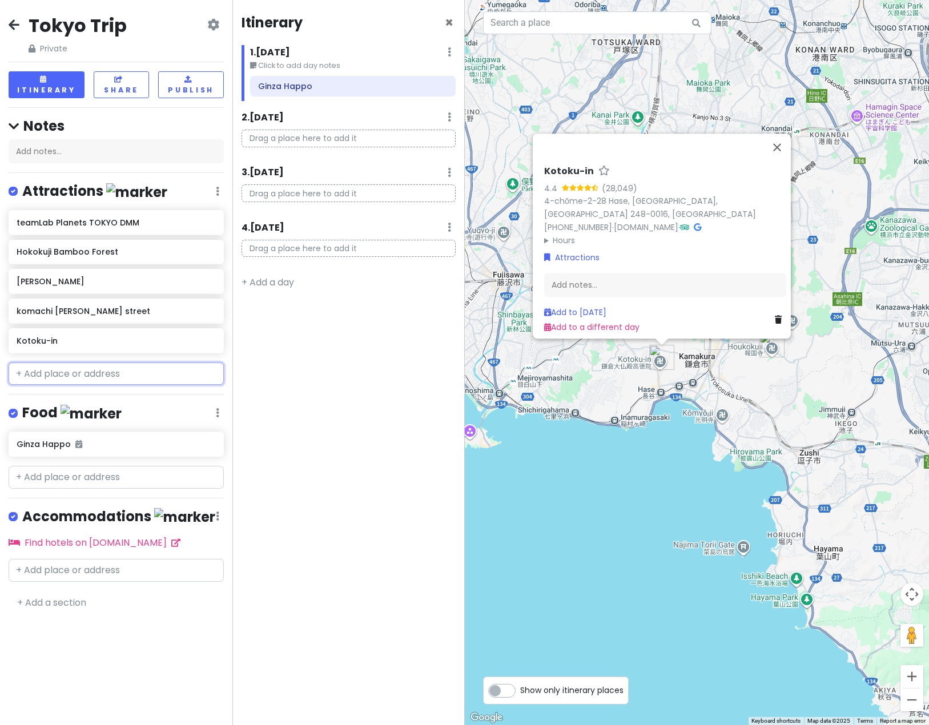
click at [79, 372] on input "text" at bounding box center [116, 374] width 215 height 23
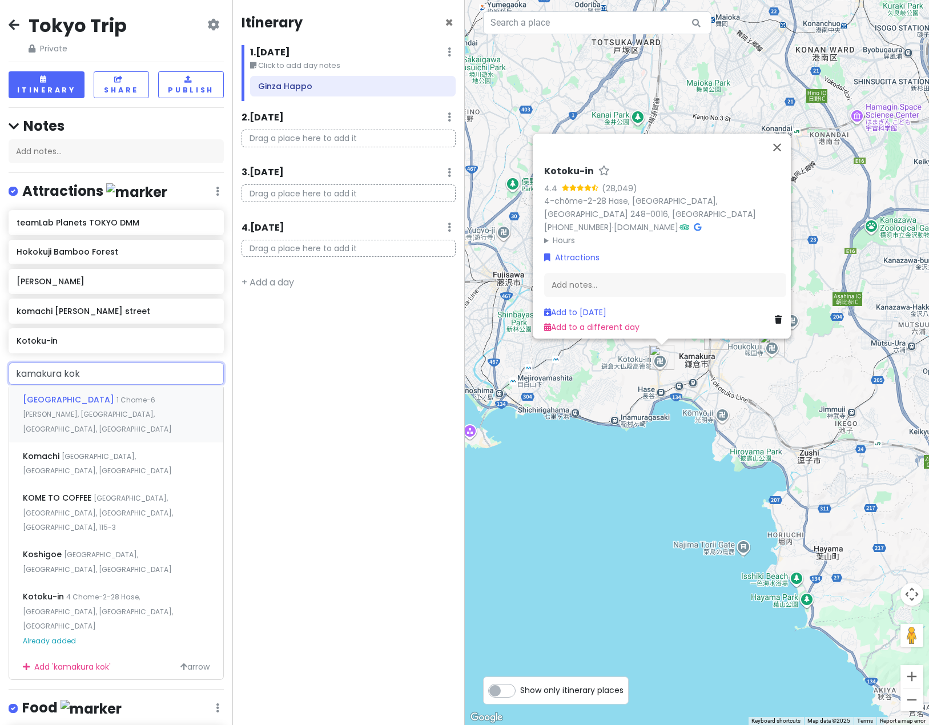
type input "kamakura koko"
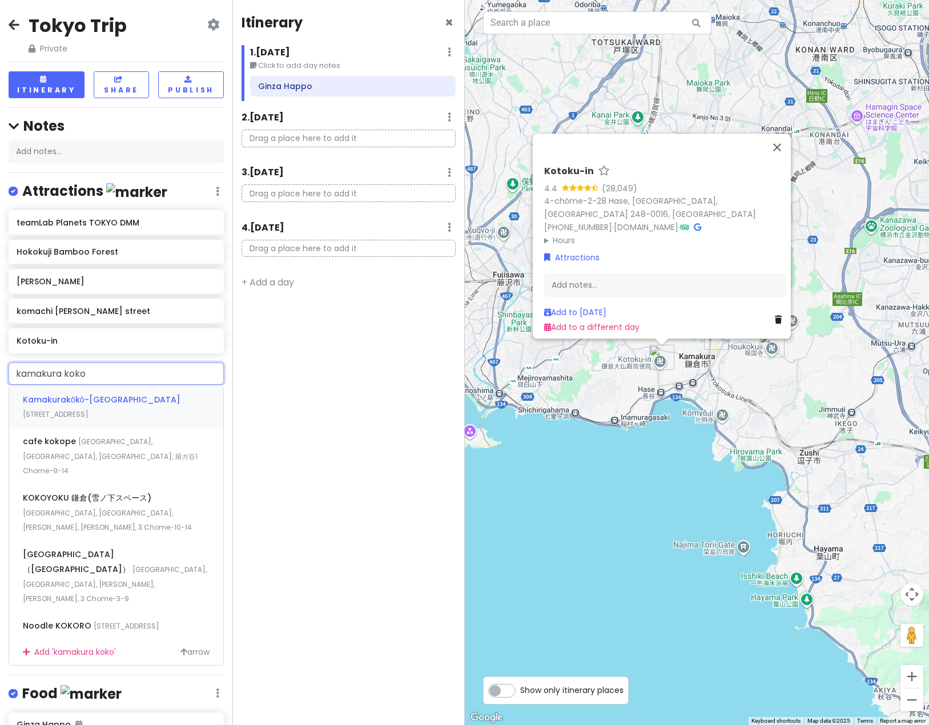
click at [89, 410] on span "[STREET_ADDRESS]" at bounding box center [56, 415] width 66 height 10
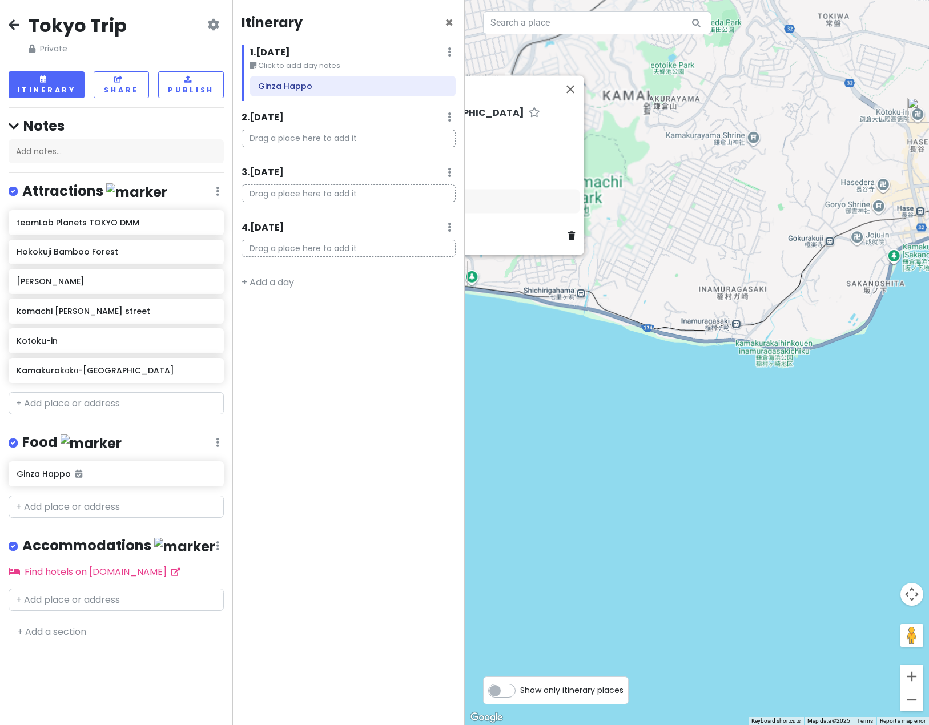
drag, startPoint x: 557, startPoint y: 422, endPoint x: 725, endPoint y: 470, distance: 174.5
click at [721, 502] on div "Kamakurakōkō-Mae Station 4.4 (1,297) 1 Chome-1 [GEOGRAPHIC_DATA], [GEOGRAPHIC_D…" at bounding box center [697, 362] width 465 height 725
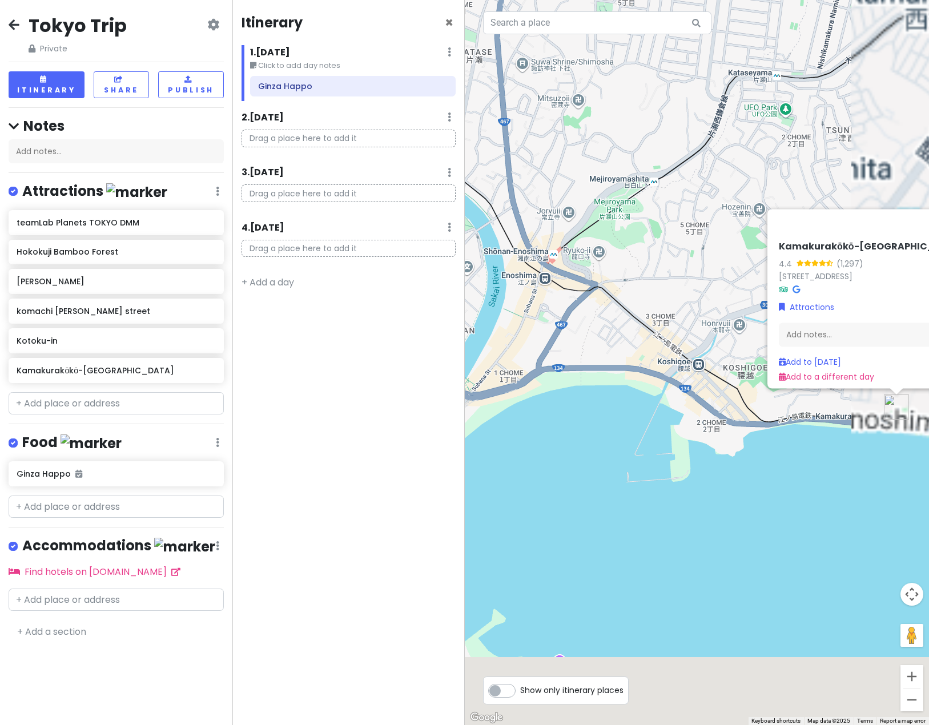
drag, startPoint x: 697, startPoint y: 450, endPoint x: 664, endPoint y: 433, distance: 37.0
click at [664, 433] on div "Kamakurakōkō-Mae Station 4.4 (1,297) 1 Chome-1 [GEOGRAPHIC_DATA], [GEOGRAPHIC_D…" at bounding box center [697, 362] width 465 height 725
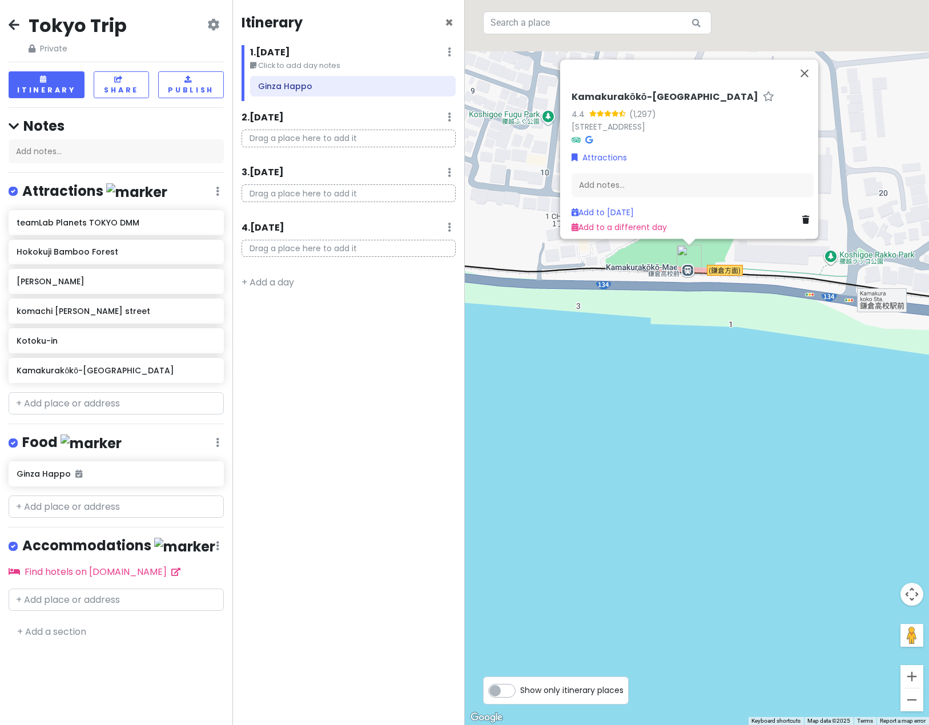
drag, startPoint x: 761, startPoint y: 292, endPoint x: 775, endPoint y: 432, distance: 140.7
click at [721, 447] on div "Kamakurakōkō-Mae Station 4.4 (1,297) 1 Chome-1 [GEOGRAPHIC_DATA], [GEOGRAPHIC_D…" at bounding box center [697, 362] width 465 height 725
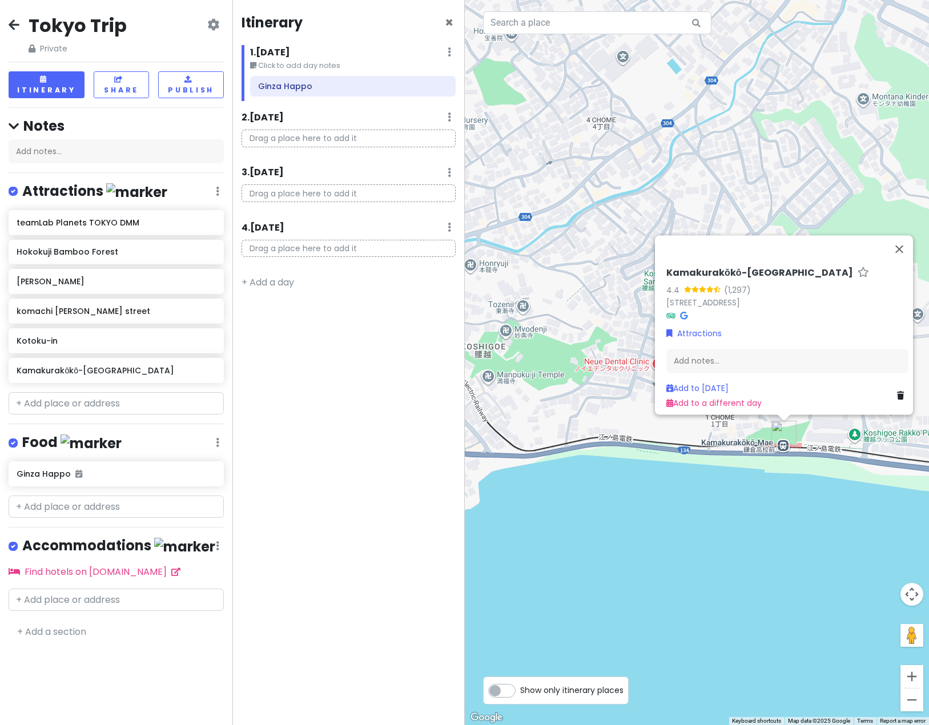
click at [721, 534] on div "Kamakurakōkō-Mae Station 4.4 (1,297) 1 Chome-1 [GEOGRAPHIC_DATA], [GEOGRAPHIC_D…" at bounding box center [697, 362] width 465 height 725
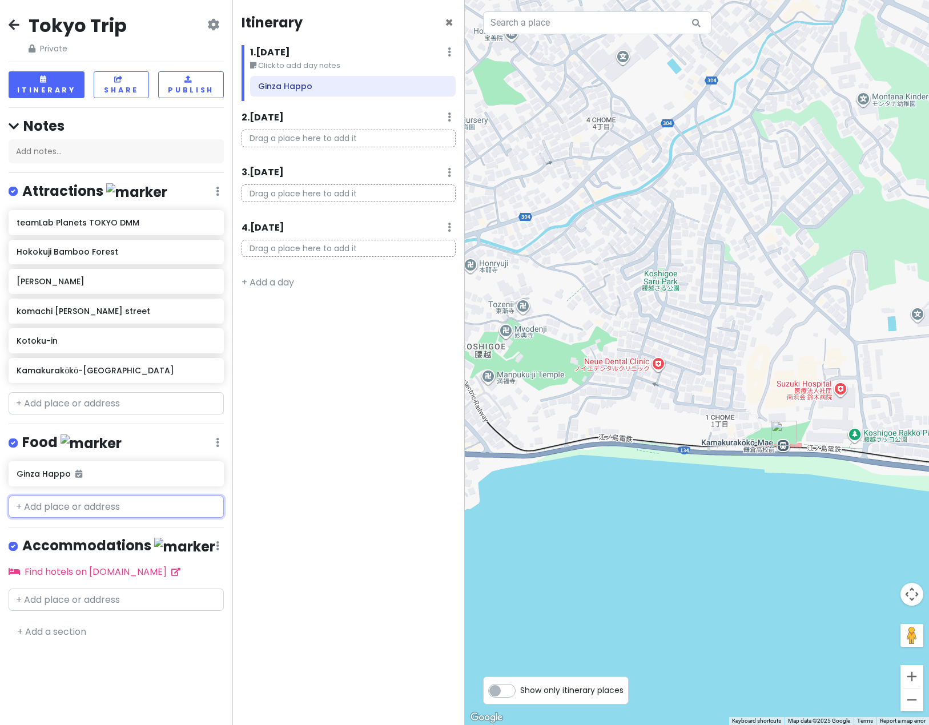
click at [109, 505] on input "text" at bounding box center [116, 507] width 215 height 23
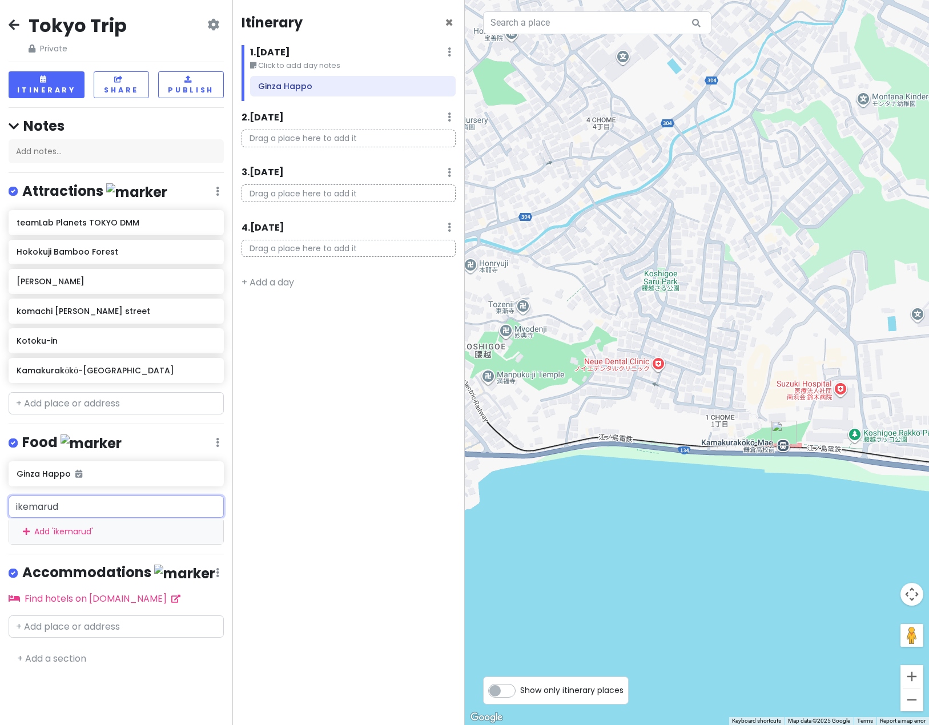
type input "ikemaruda"
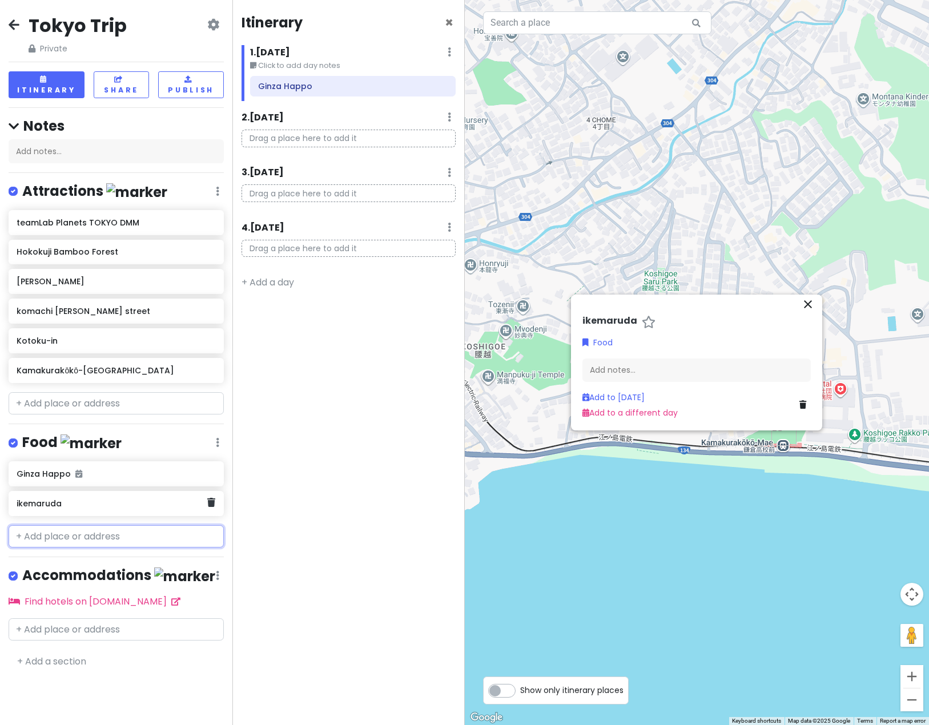
click at [216, 503] on div "ikemaruda" at bounding box center [116, 503] width 215 height 25
click at [210, 504] on icon at bounding box center [211, 502] width 8 height 9
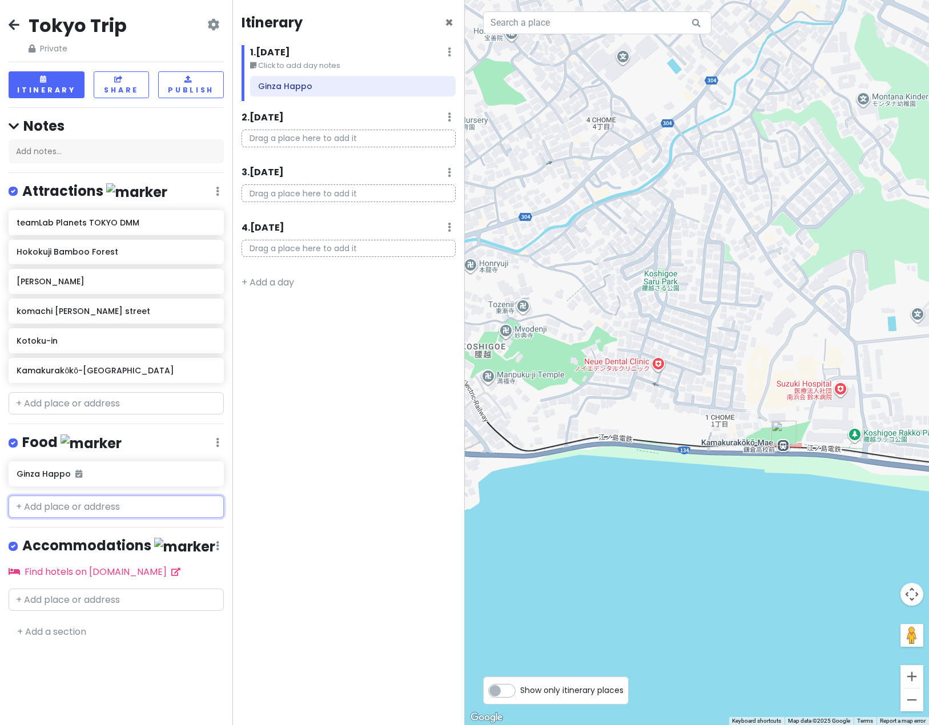
click at [78, 500] on input "text" at bounding box center [116, 507] width 215 height 23
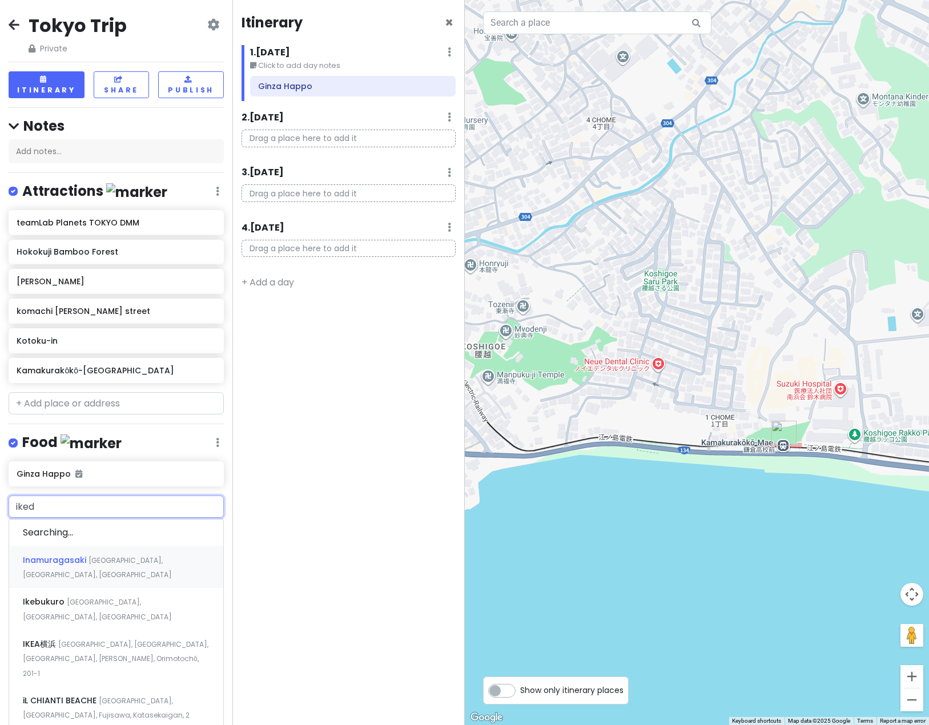
type input "ikeda"
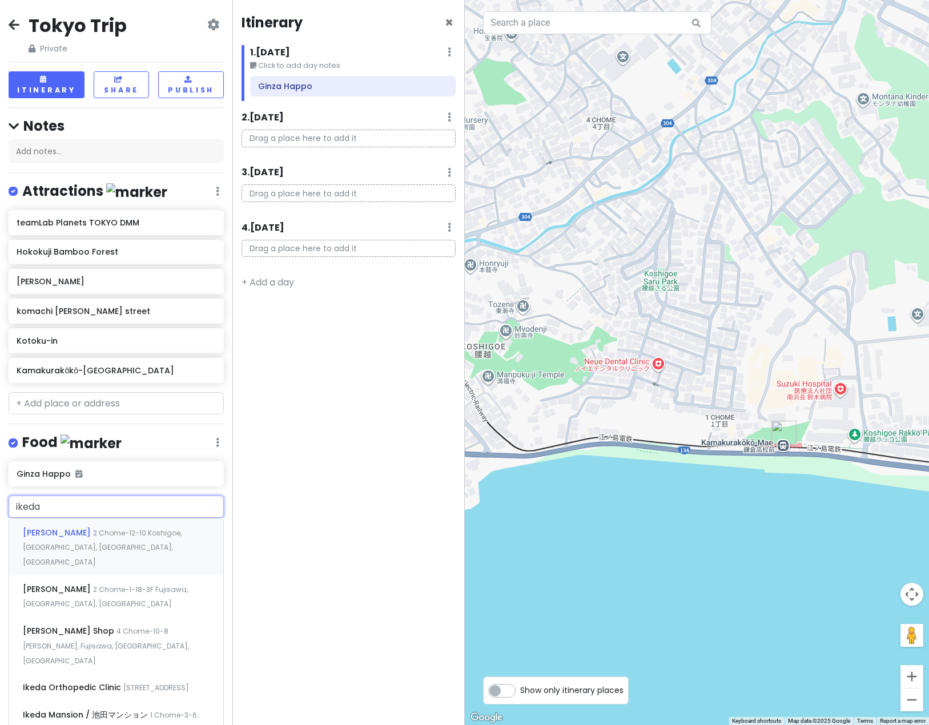
click at [118, 554] on div "Ikeda Maru [STREET_ADDRESS]" at bounding box center [116, 547] width 214 height 57
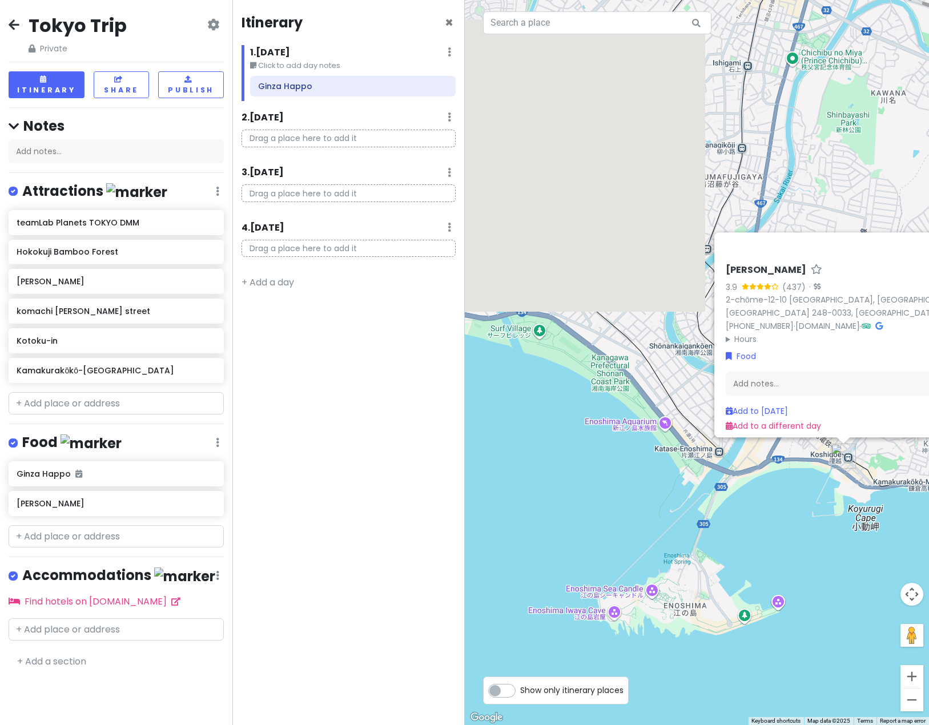
drag, startPoint x: 538, startPoint y: 544, endPoint x: 786, endPoint y: 523, distance: 248.8
click at [721, 523] on div "Ikeda Maru 3.9 (437) · 2-chōme-12-10 [GEOGRAPHIC_DATA], [GEOGRAPHIC_DATA], [GEO…" at bounding box center [697, 362] width 465 height 725
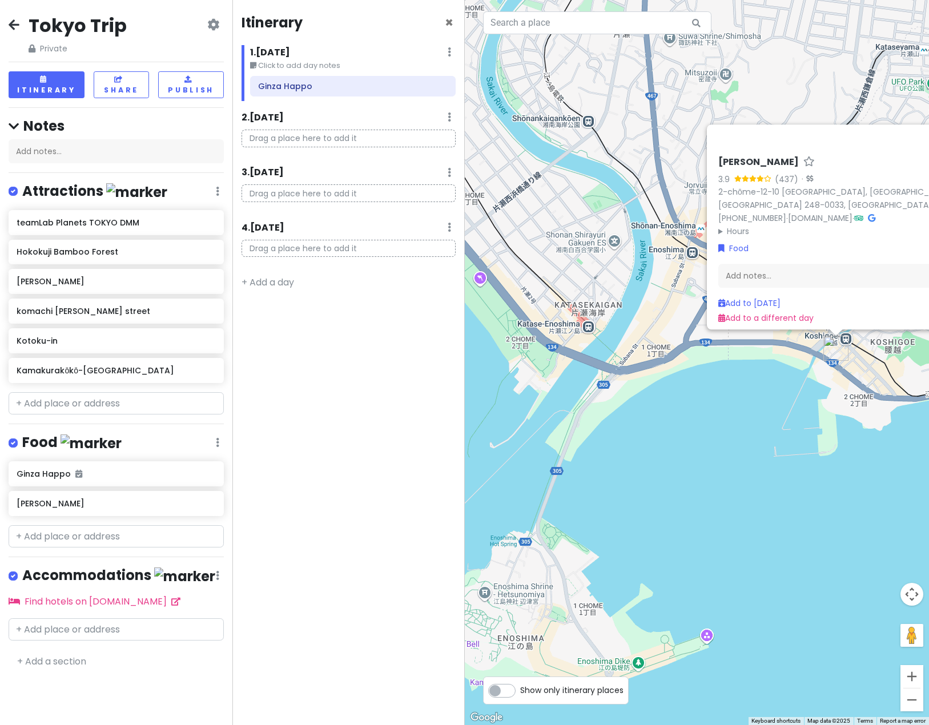
drag, startPoint x: 752, startPoint y: 406, endPoint x: 716, endPoint y: 393, distance: 38.1
click at [716, 393] on div "Ikeda Maru 3.9 (437) · 2-chōme-12-10 [GEOGRAPHIC_DATA], [GEOGRAPHIC_DATA], [GEO…" at bounding box center [697, 362] width 465 height 725
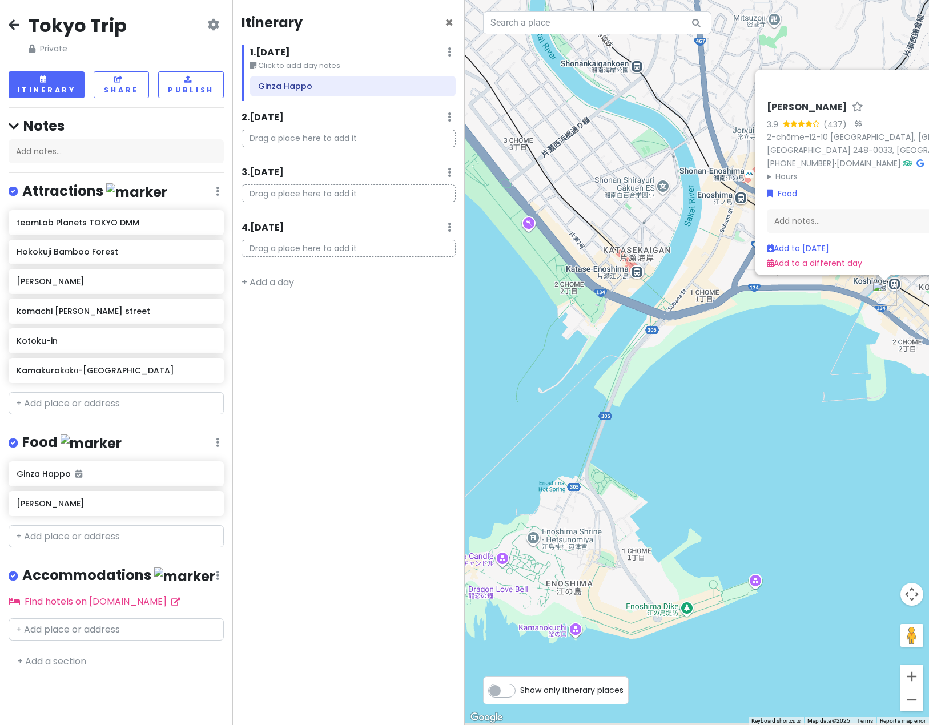
drag, startPoint x: 731, startPoint y: 475, endPoint x: 781, endPoint y: 420, distance: 74.0
click at [721, 420] on div "Ikeda Maru 3.9 (437) · 2-chōme-12-10 [GEOGRAPHIC_DATA], [GEOGRAPHIC_DATA], [GEO…" at bounding box center [697, 362] width 465 height 725
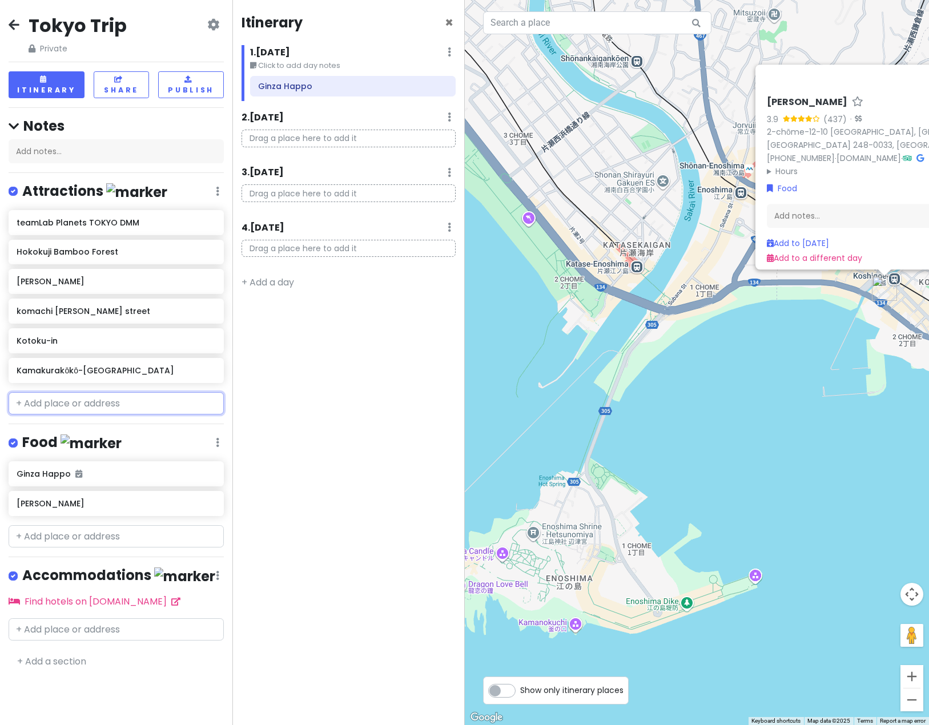
click at [112, 403] on input "text" at bounding box center [116, 403] width 215 height 23
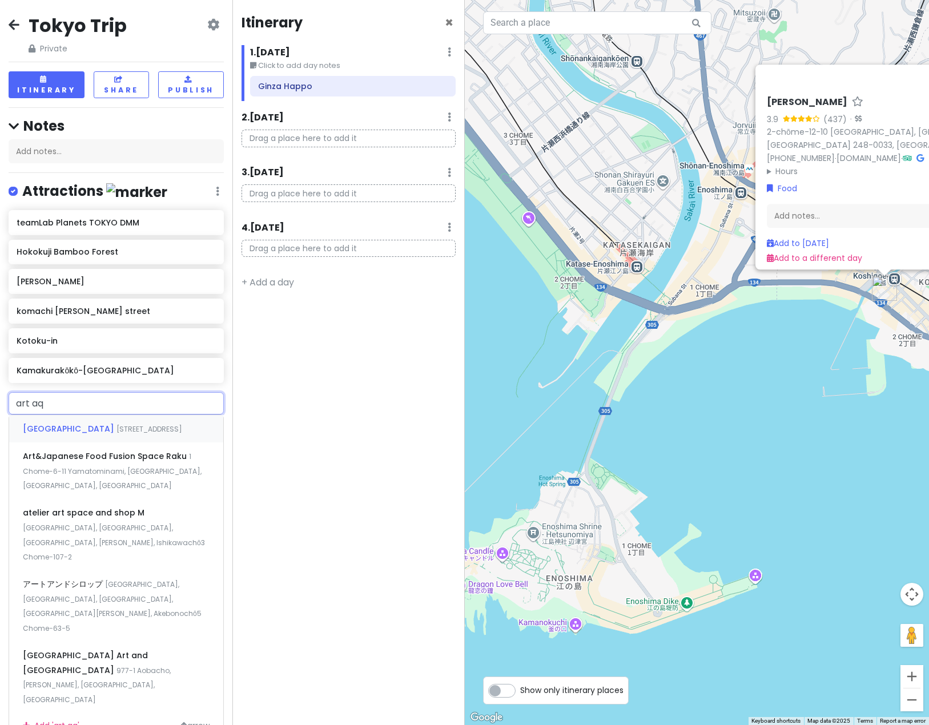
type input "art aqu"
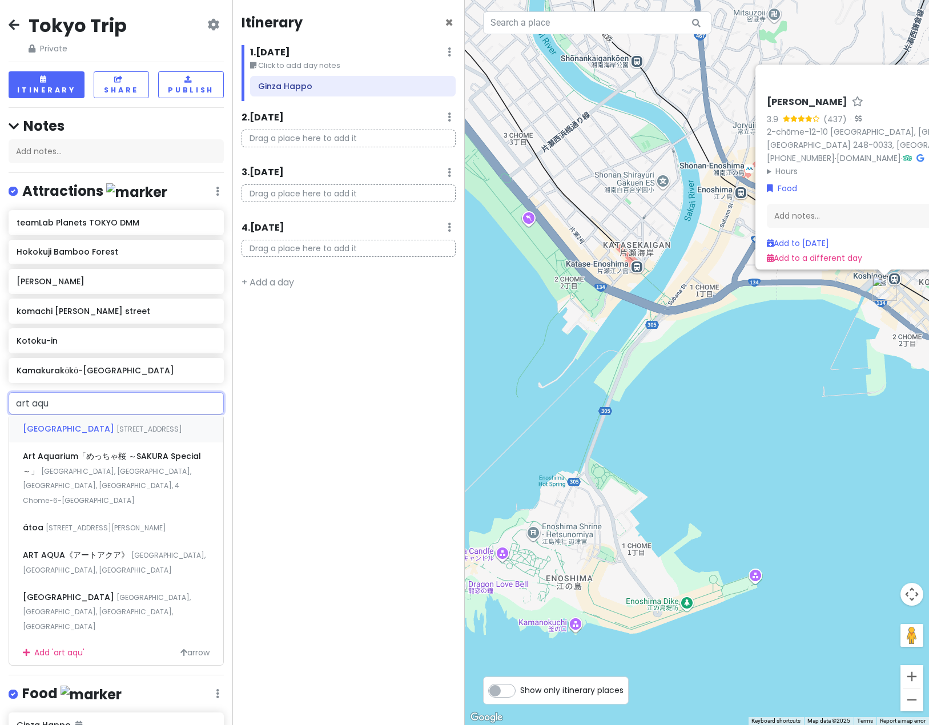
click at [143, 439] on div "[GEOGRAPHIC_DATA] [STREET_ADDRESS]" at bounding box center [116, 428] width 214 height 27
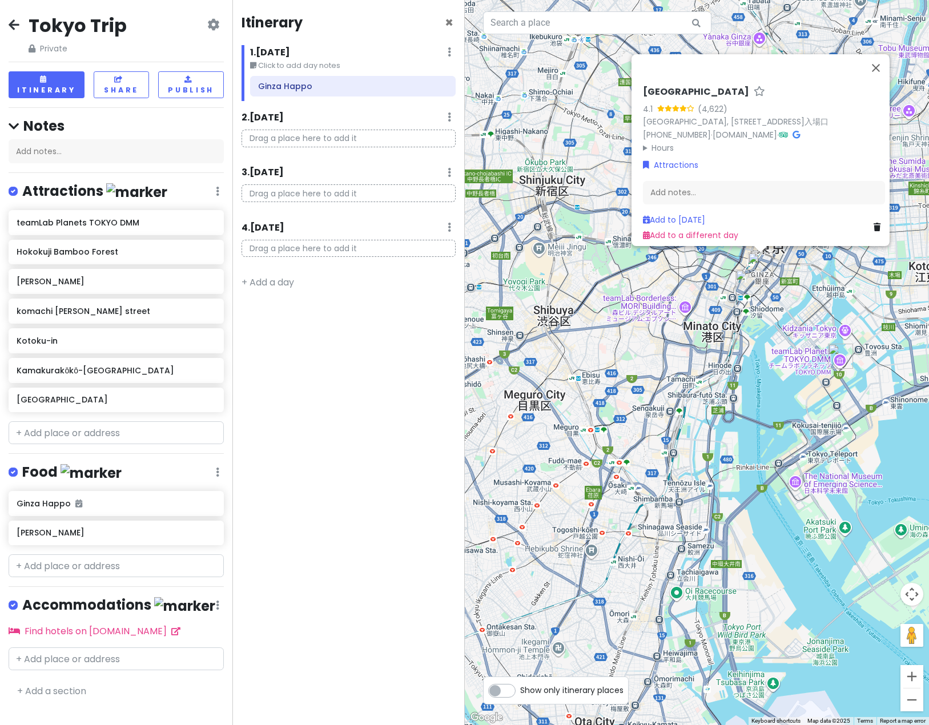
click at [721, 394] on div "[GEOGRAPHIC_DATA] 4.1 (4,622) [GEOGRAPHIC_DATA], [STREET_ADDRESS] 9階入場口 [PHONE_…" at bounding box center [697, 362] width 465 height 725
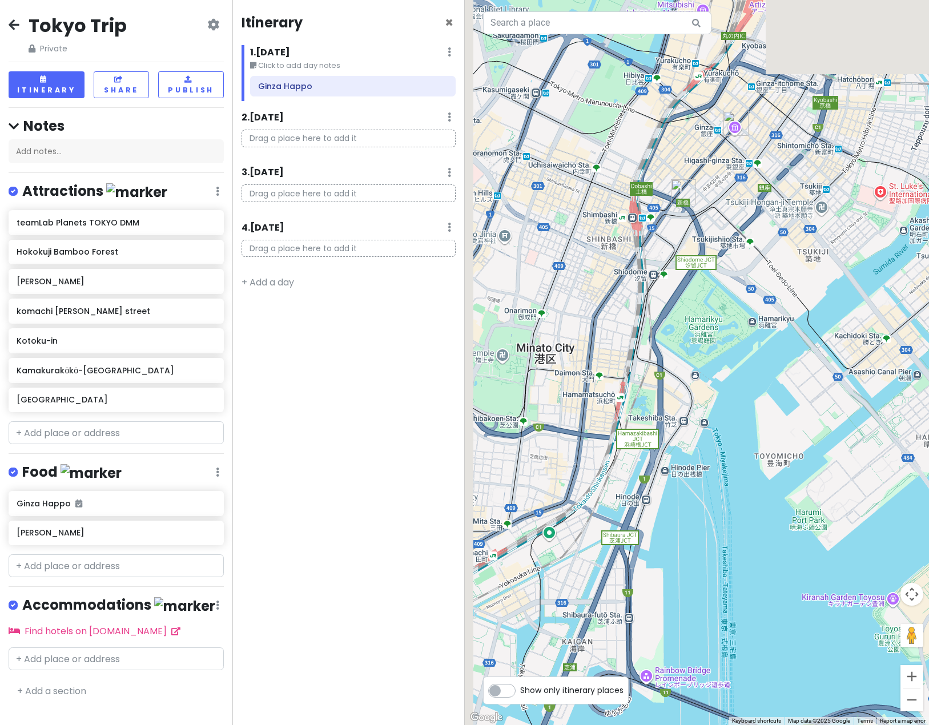
drag, startPoint x: 731, startPoint y: 267, endPoint x: 753, endPoint y: 440, distance: 173.9
click at [721, 440] on div at bounding box center [697, 362] width 465 height 725
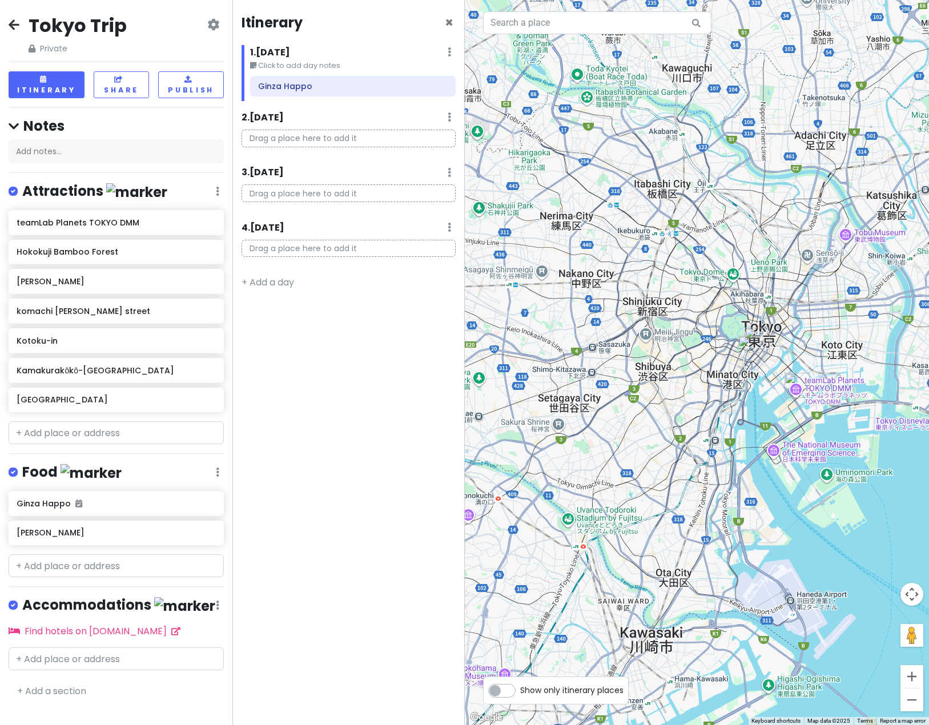
click at [520, 691] on label "Show only itinerary places" at bounding box center [571, 688] width 103 height 14
click at [520, 689] on input "Show only itinerary places" at bounding box center [523, 684] width 7 height 7
click at [520, 693] on label "Show only itinerary places" at bounding box center [571, 688] width 103 height 14
click at [520, 689] on input "Show only itinerary places" at bounding box center [523, 684] width 7 height 7
checkbox input "false"
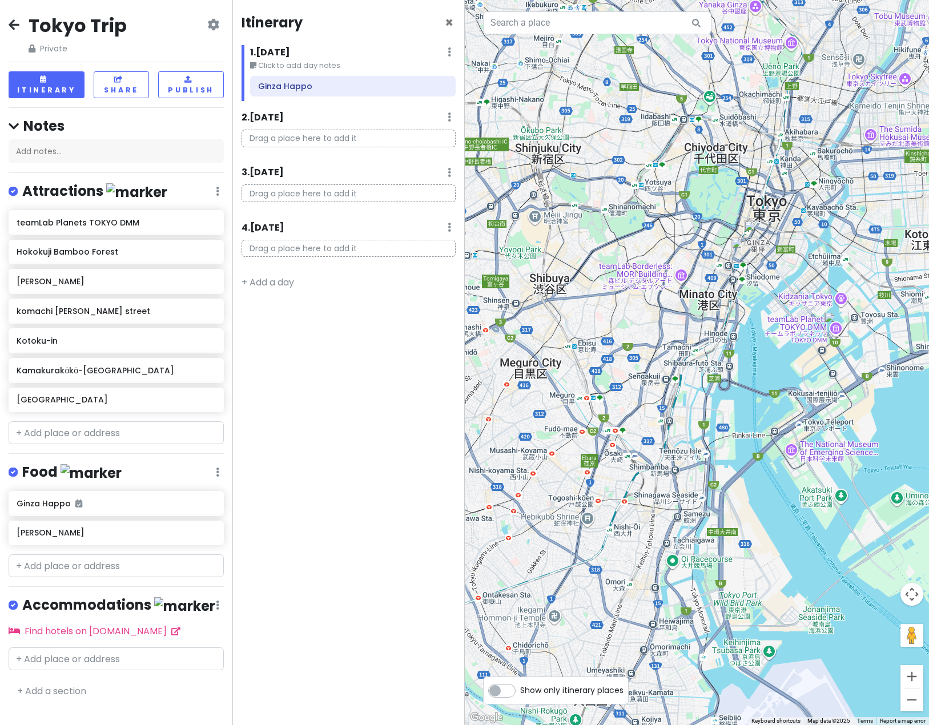
drag, startPoint x: 823, startPoint y: 290, endPoint x: 768, endPoint y: 354, distance: 84.7
click at [721, 354] on div at bounding box center [697, 362] width 465 height 725
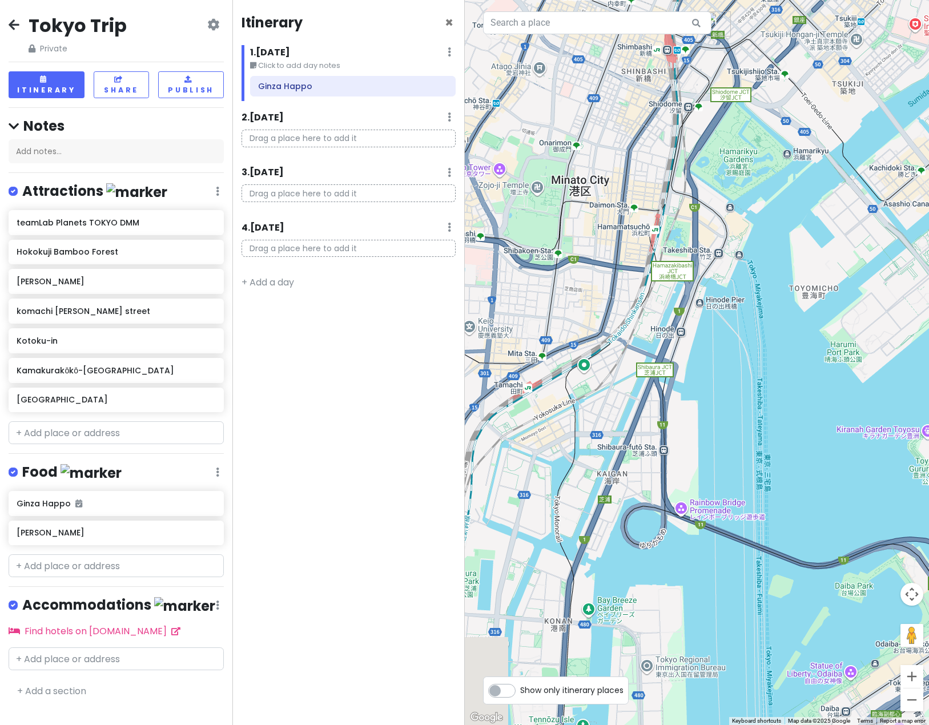
drag, startPoint x: 728, startPoint y: 286, endPoint x: 836, endPoint y: 401, distance: 157.6
click at [721, 401] on div at bounding box center [697, 362] width 465 height 725
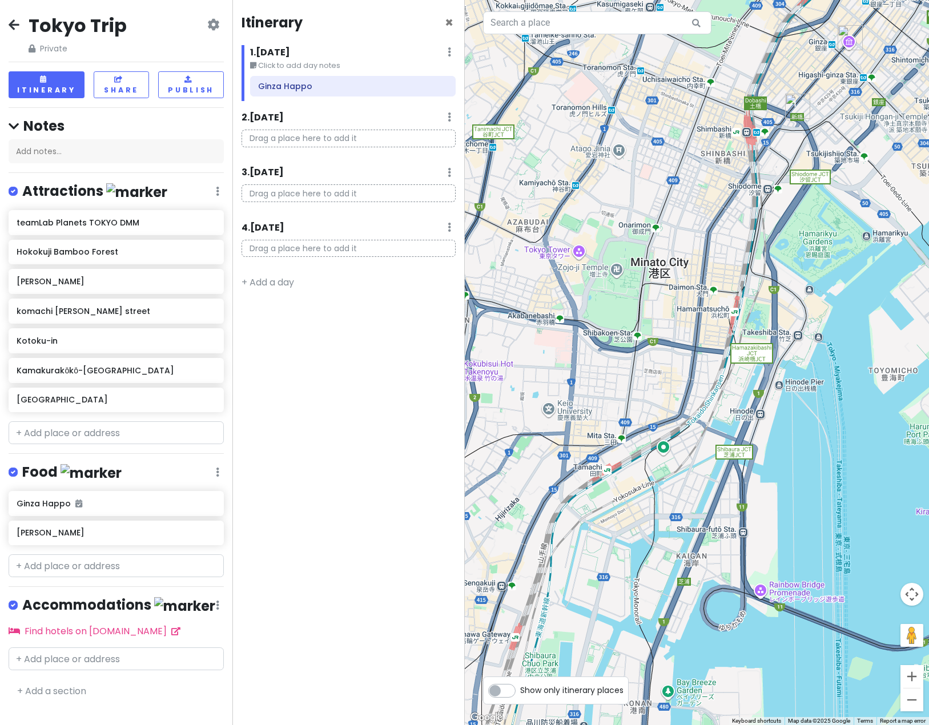
click at [612, 275] on div at bounding box center [697, 362] width 465 height 725
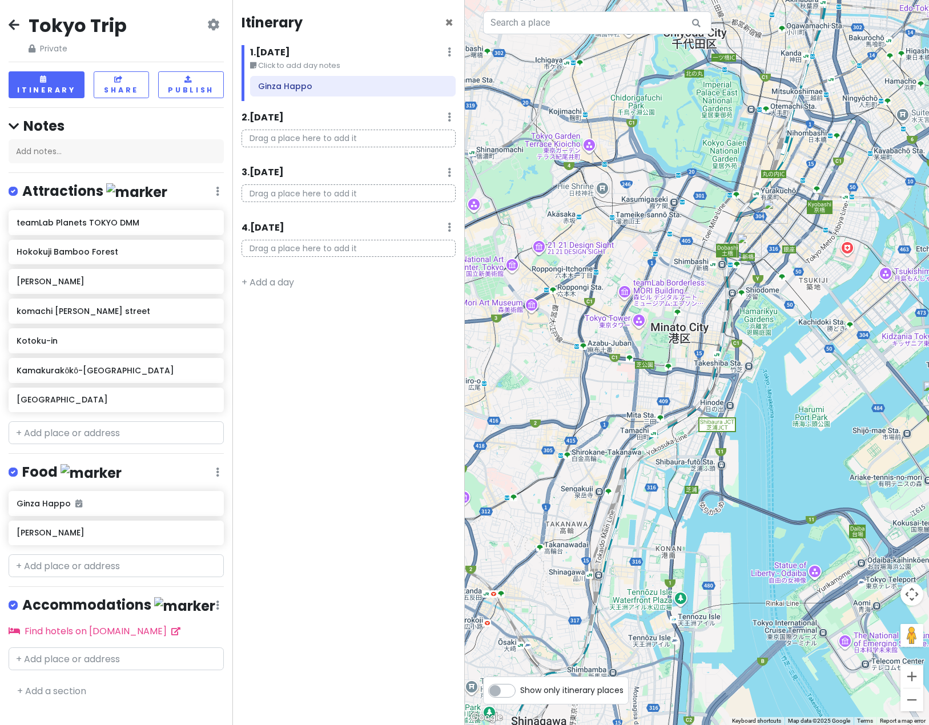
drag, startPoint x: 849, startPoint y: 374, endPoint x: 765, endPoint y: 382, distance: 85.0
click at [721, 382] on div at bounding box center [697, 362] width 465 height 725
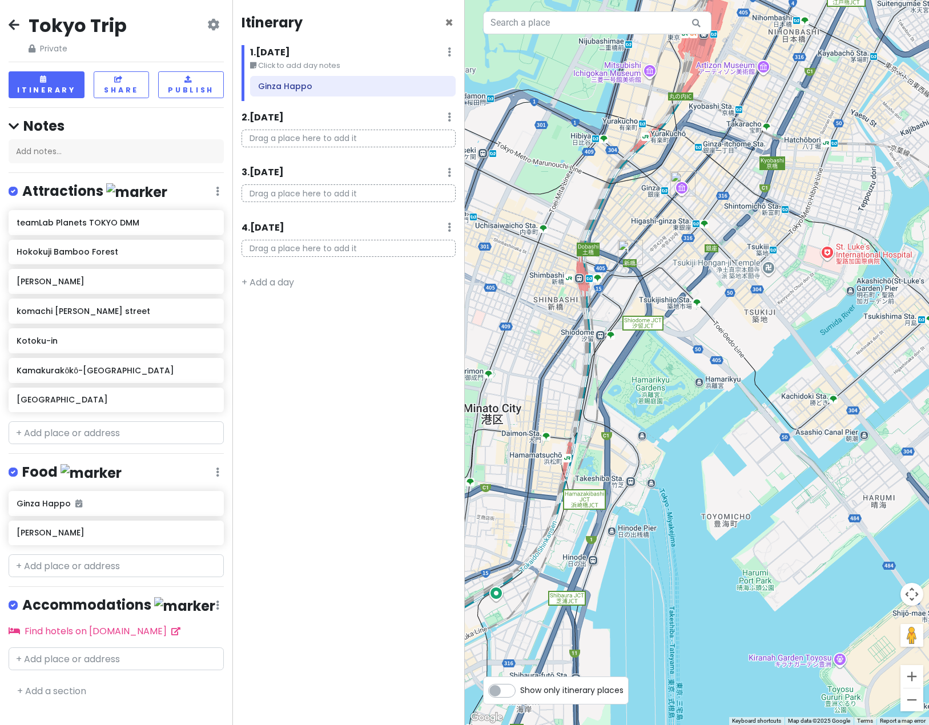
drag, startPoint x: 835, startPoint y: 247, endPoint x: 767, endPoint y: 330, distance: 107.1
click at [721, 330] on div at bounding box center [697, 362] width 465 height 725
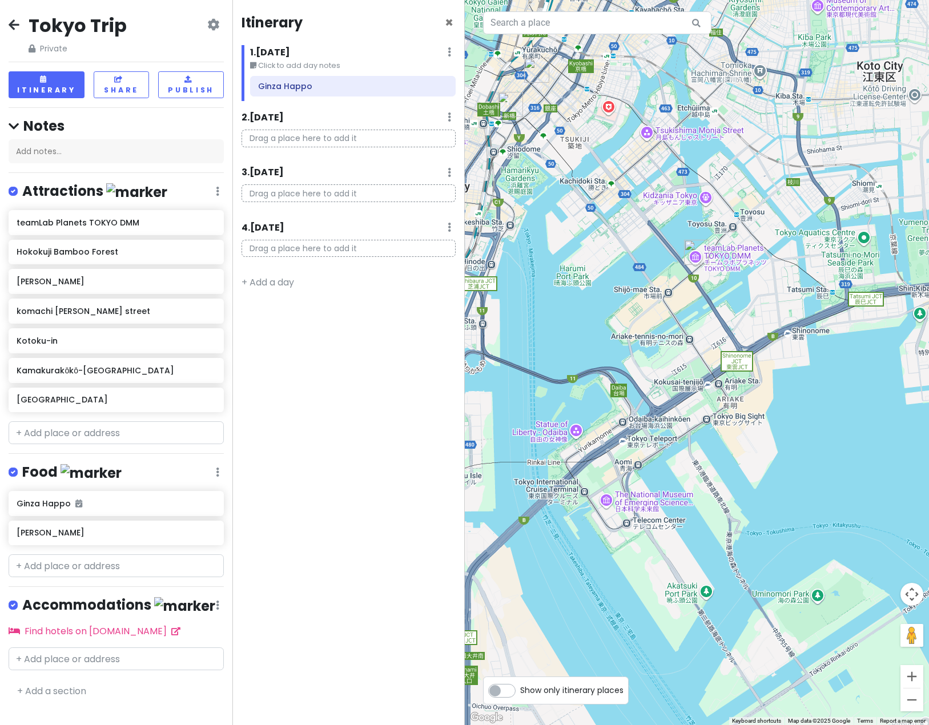
drag, startPoint x: 651, startPoint y: 454, endPoint x: 525, endPoint y: 363, distance: 155.5
click at [525, 363] on div at bounding box center [697, 362] width 465 height 725
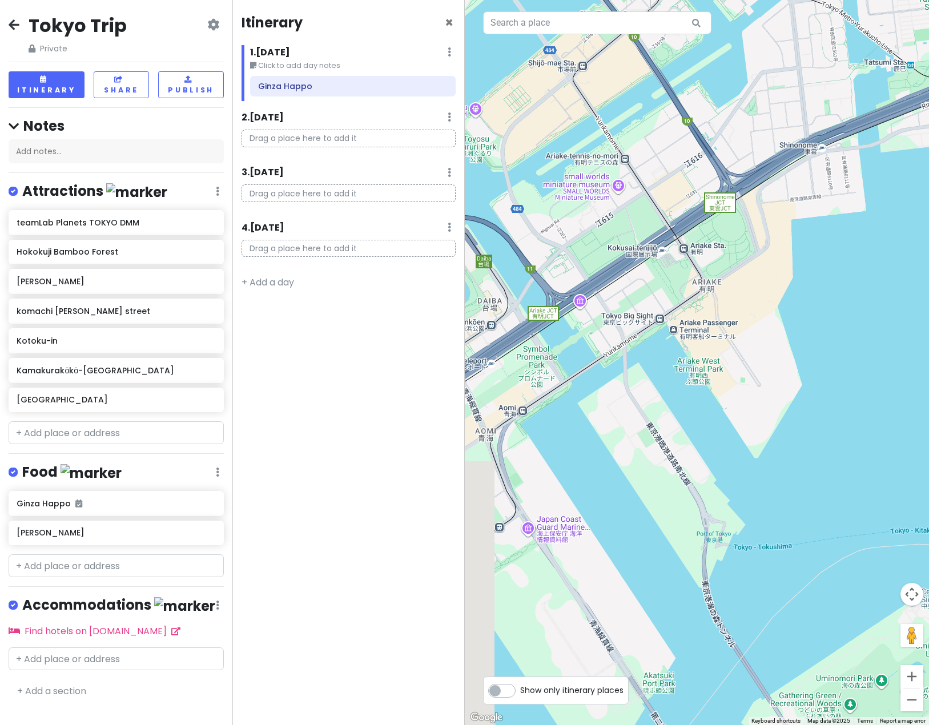
drag, startPoint x: 701, startPoint y: 384, endPoint x: 904, endPoint y: 374, distance: 202.5
click at [721, 374] on div at bounding box center [697, 362] width 465 height 725
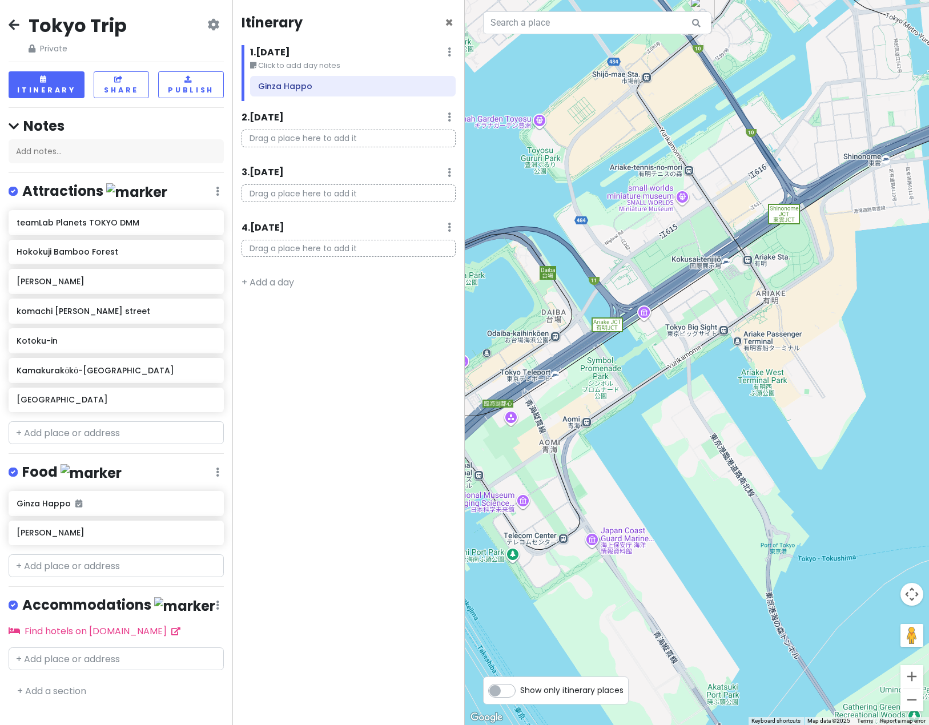
drag, startPoint x: 866, startPoint y: 368, endPoint x: 929, endPoint y: 382, distance: 64.9
click at [721, 382] on html "Tokyo Trip Private Change Dates Make a Copy Delete Trip Go Pro ⚡️ Give Feedback…" at bounding box center [464, 362] width 929 height 725
